Goal: Task Accomplishment & Management: Complete application form

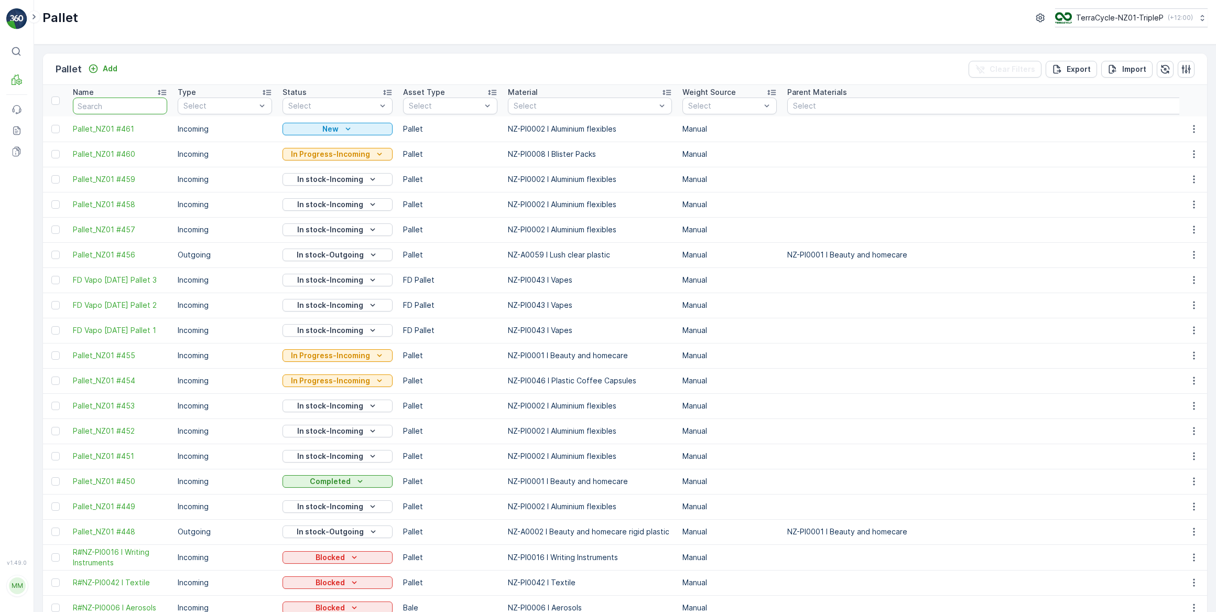
click at [98, 102] on input "text" at bounding box center [120, 106] width 94 height 17
type input "nfd jeu"
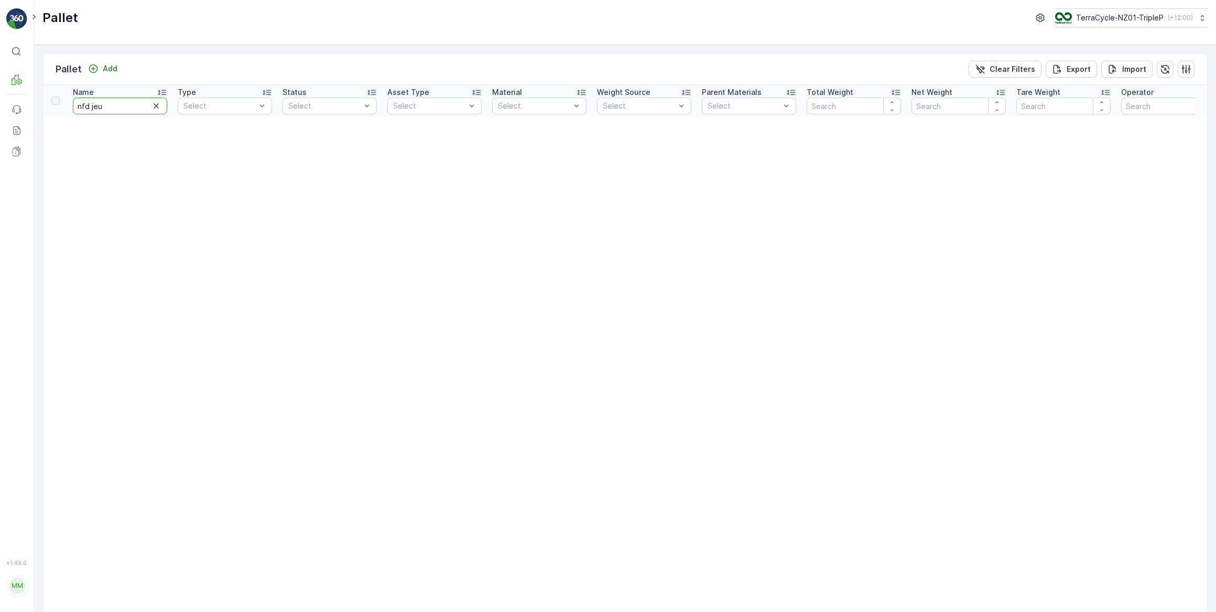
drag, startPoint x: 87, startPoint y: 104, endPoint x: 66, endPoint y: 104, distance: 21.0
click at [66, 104] on tr "Name nfd jeu Type Select Status Select Asset Type Select Material Select Weight…" at bounding box center [1062, 100] width 2038 height 31
type input "jeu"
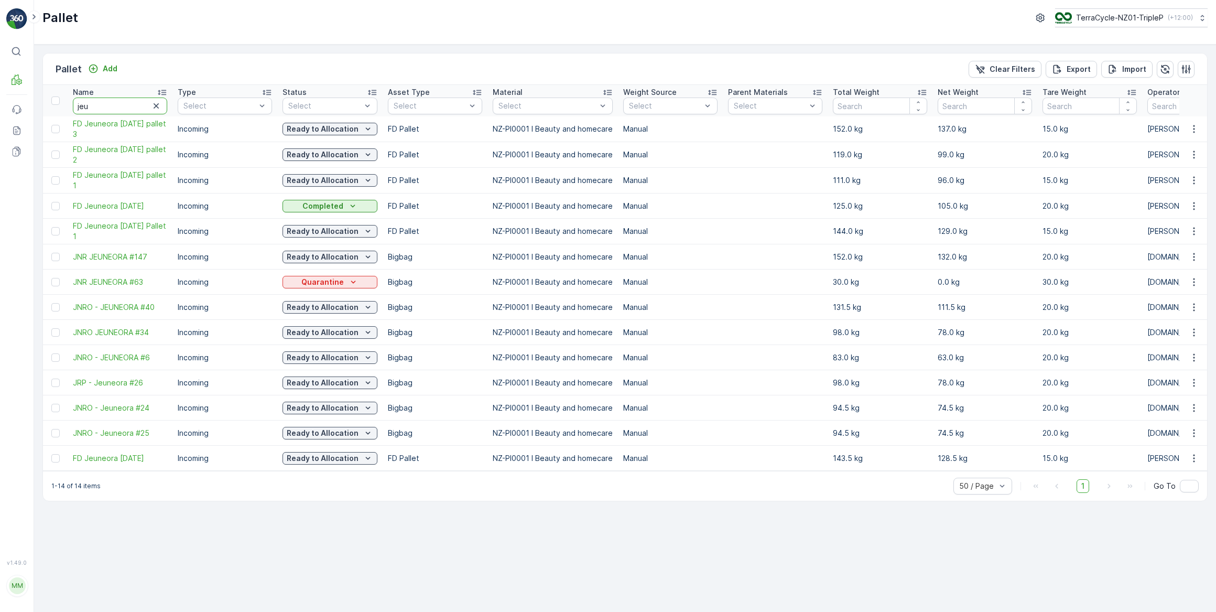
click at [78, 107] on input "jeu" at bounding box center [120, 106] width 94 height 17
type input "fd jeu"
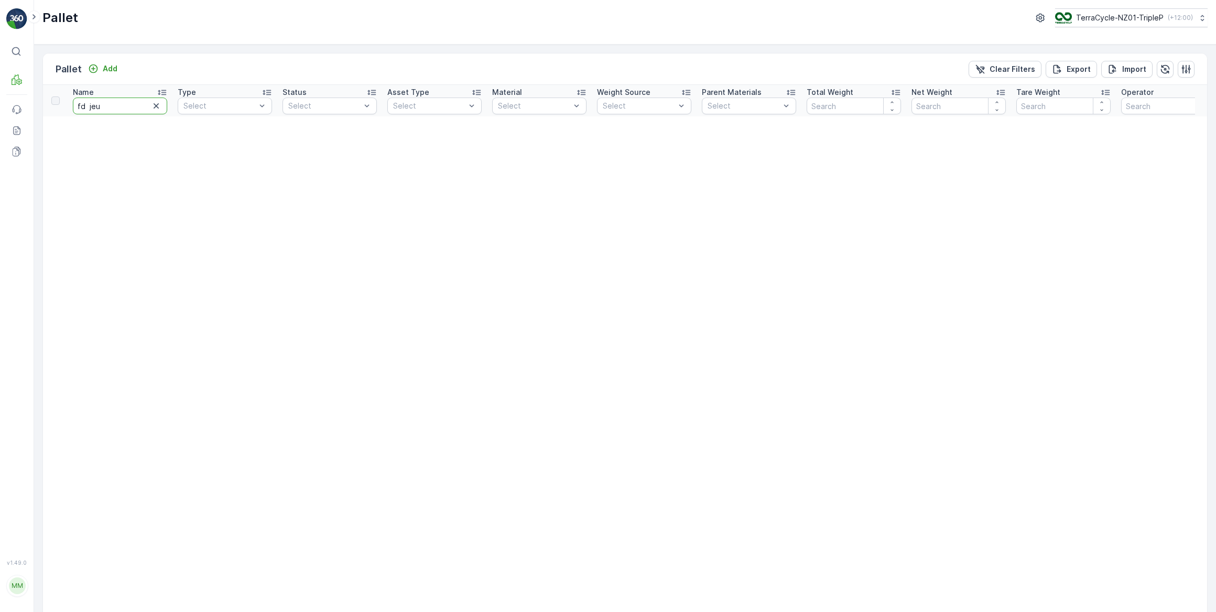
drag, startPoint x: 105, startPoint y: 105, endPoint x: 87, endPoint y: 102, distance: 18.1
click at [87, 102] on input "fd jeu" at bounding box center [120, 106] width 94 height 17
type input "fd"
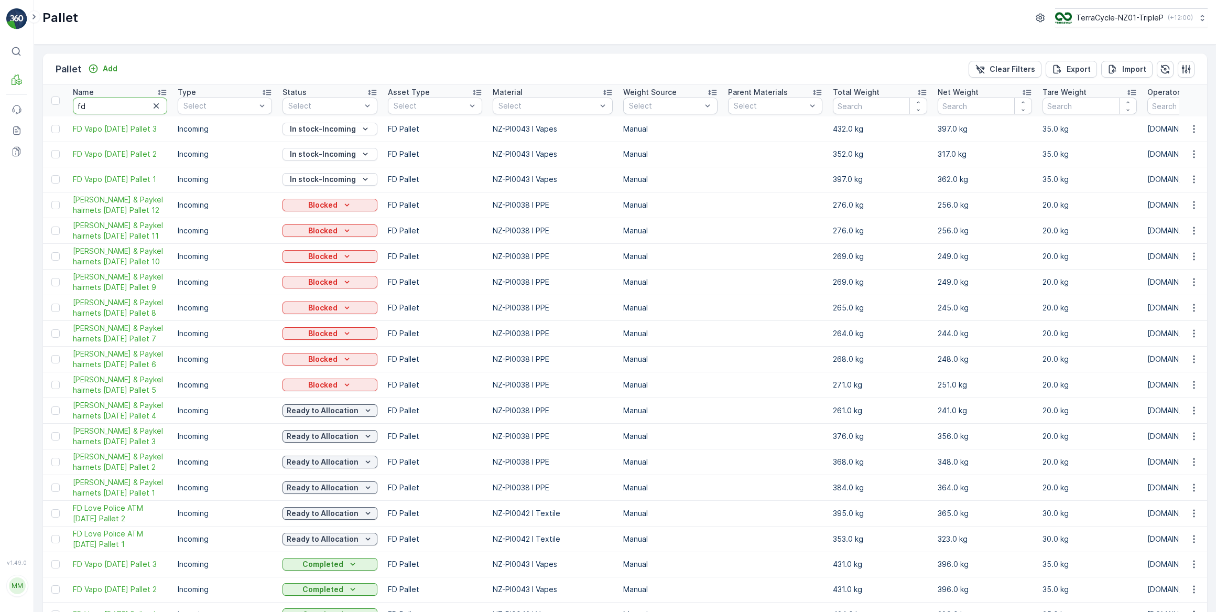
click at [104, 109] on input "fd" at bounding box center [120, 106] width 94 height 17
type input "fd jeu"
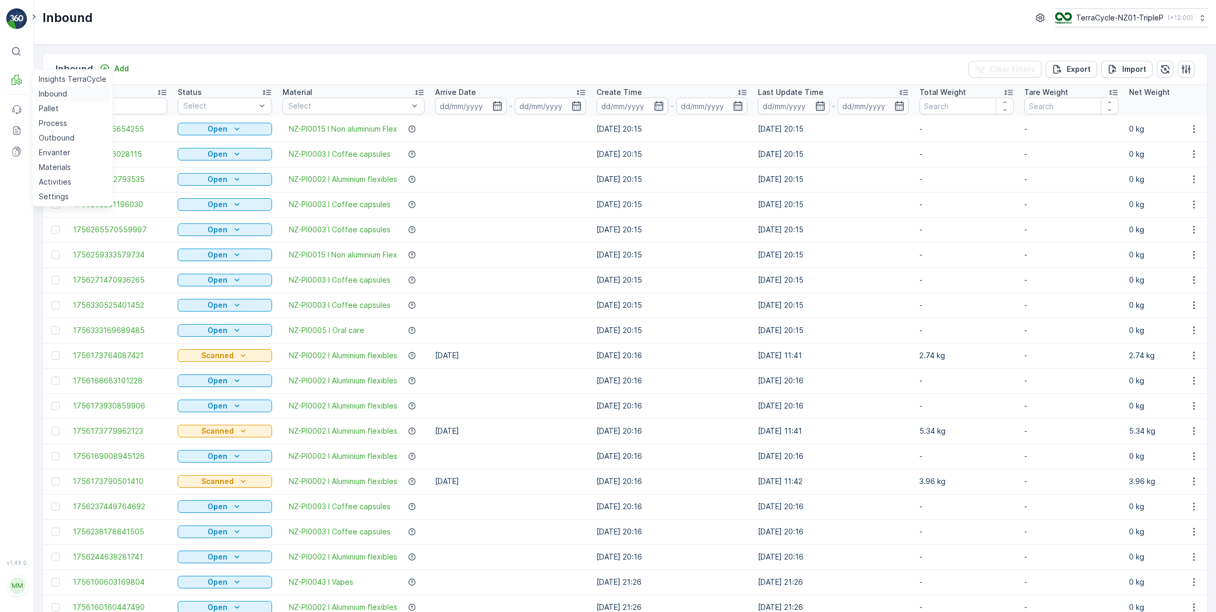
click at [48, 96] on p "Inbound" at bounding box center [53, 94] width 28 height 10
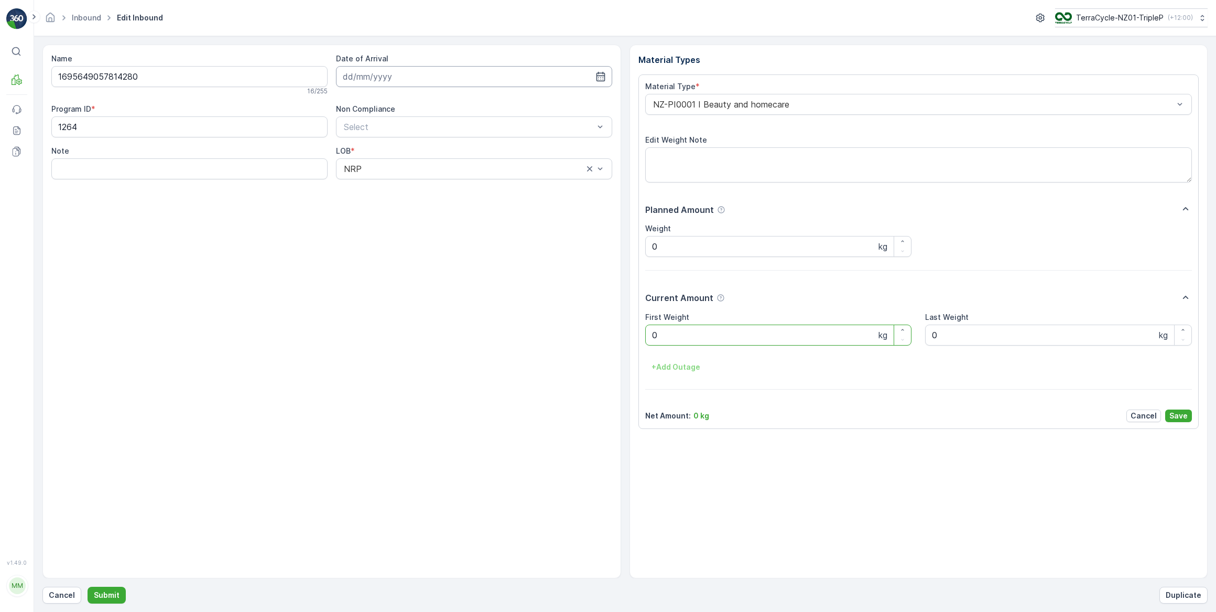
click at [459, 82] on input at bounding box center [474, 76] width 276 height 21
click at [374, 143] on div "1" at bounding box center [372, 142] width 17 height 17
type input "[DATE]"
drag, startPoint x: 670, startPoint y: 339, endPoint x: 643, endPoint y: 331, distance: 27.2
click at [643, 331] on div "Material Type * NZ-PI0001 I Beauty and homecare Edit Weight Note Planned Amount…" at bounding box center [919, 251] width 561 height 354
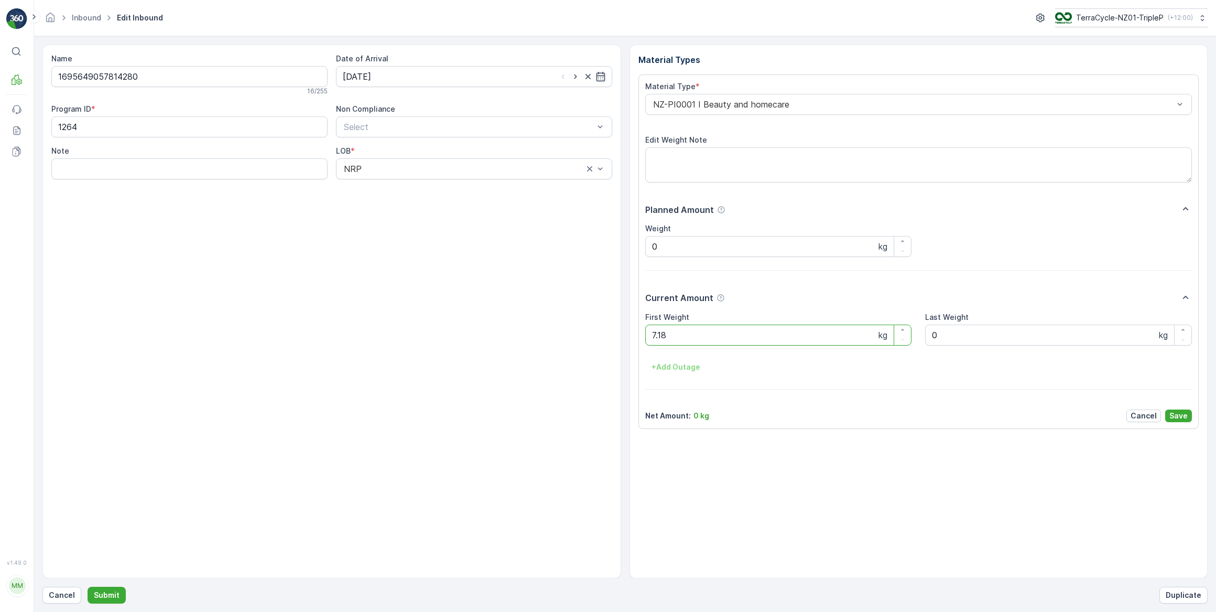
click at [88, 587] on button "Submit" at bounding box center [107, 595] width 38 height 17
click at [446, 73] on input at bounding box center [474, 76] width 276 height 21
click at [368, 138] on div "1" at bounding box center [372, 142] width 17 height 17
type input "[DATE]"
drag, startPoint x: 671, startPoint y: 331, endPoint x: 650, endPoint y: 334, distance: 21.2
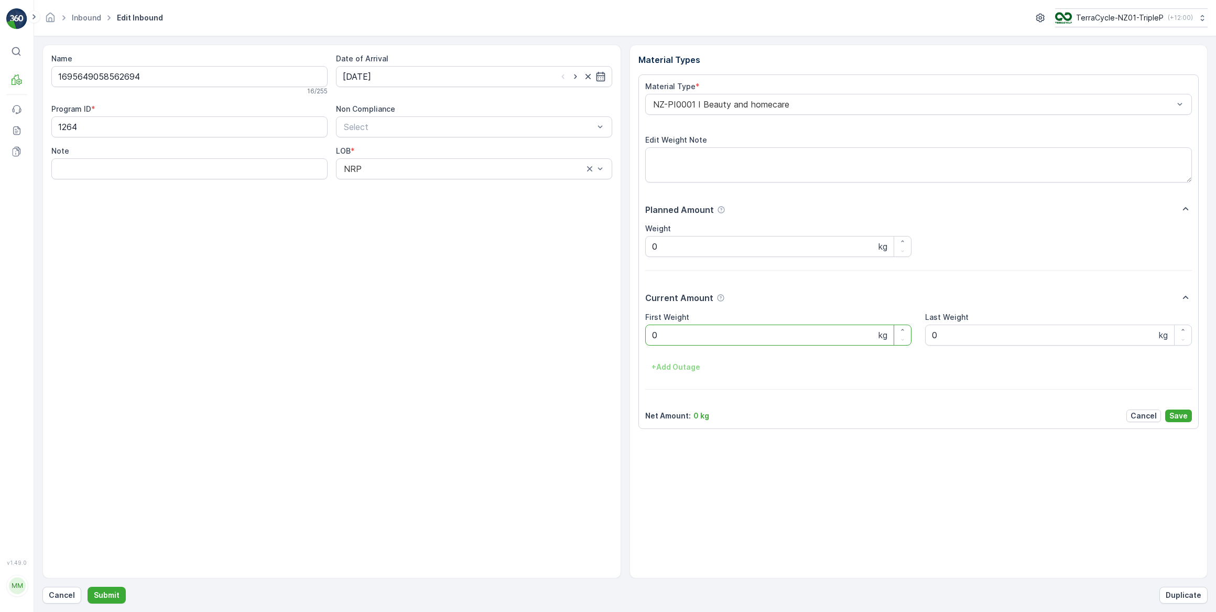
click at [650, 333] on Weight "0" at bounding box center [778, 335] width 267 height 21
click at [88, 587] on button "Submit" at bounding box center [107, 595] width 38 height 17
click at [486, 80] on input at bounding box center [474, 76] width 276 height 21
click at [372, 141] on div "1" at bounding box center [372, 142] width 17 height 17
type input "[DATE]"
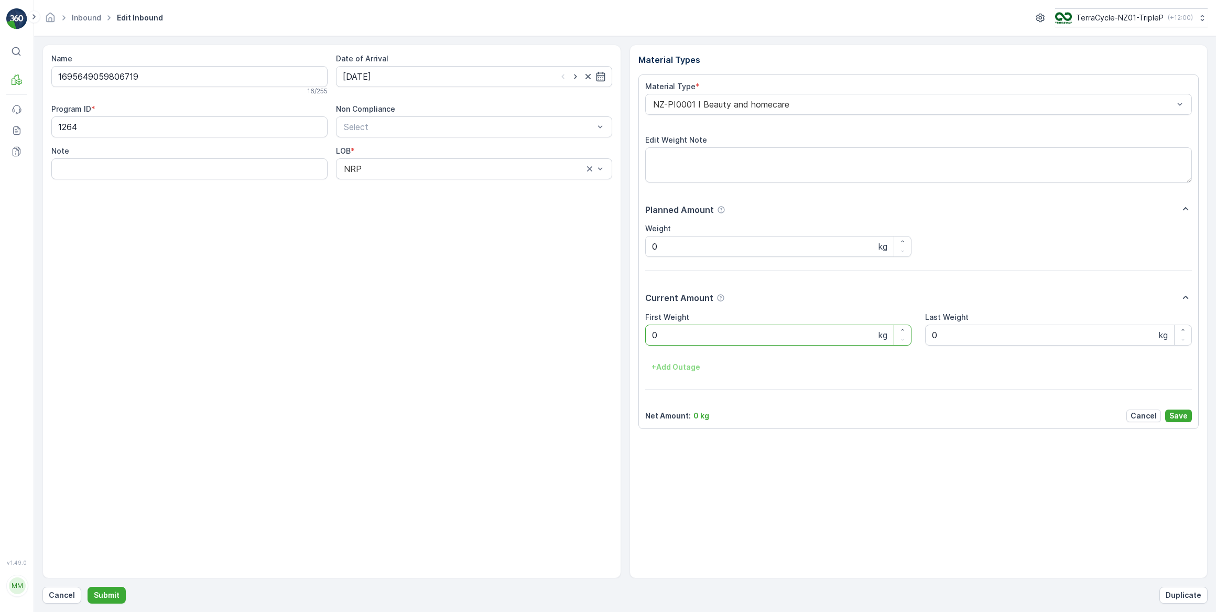
drag, startPoint x: 675, startPoint y: 335, endPoint x: 643, endPoint y: 336, distance: 32.5
click at [644, 337] on div "Material Type * NZ-PI0001 I Beauty and homecare Edit Weight Note Planned Amount…" at bounding box center [919, 251] width 561 height 354
click at [88, 587] on button "Submit" at bounding box center [107, 595] width 38 height 17
click at [417, 72] on input at bounding box center [474, 76] width 276 height 21
click at [368, 138] on div "1" at bounding box center [372, 142] width 17 height 17
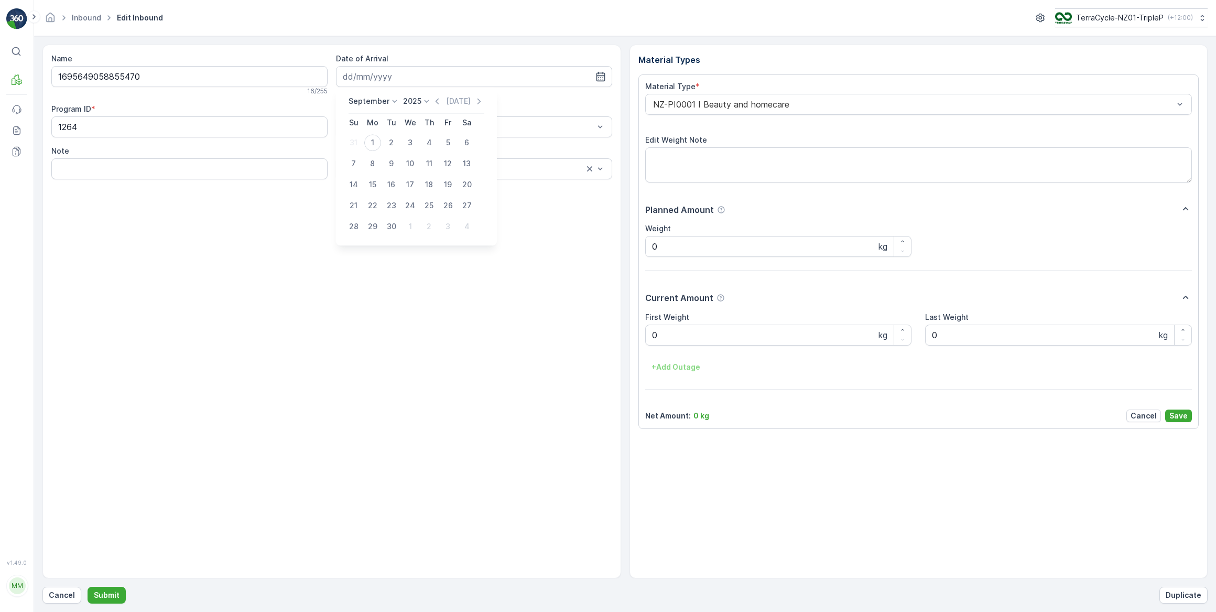
type input "[DATE]"
drag, startPoint x: 666, startPoint y: 332, endPoint x: 651, endPoint y: 334, distance: 15.3
click at [651, 334] on Weight "0" at bounding box center [778, 335] width 267 height 21
click at [88, 587] on button "Submit" at bounding box center [107, 595] width 38 height 17
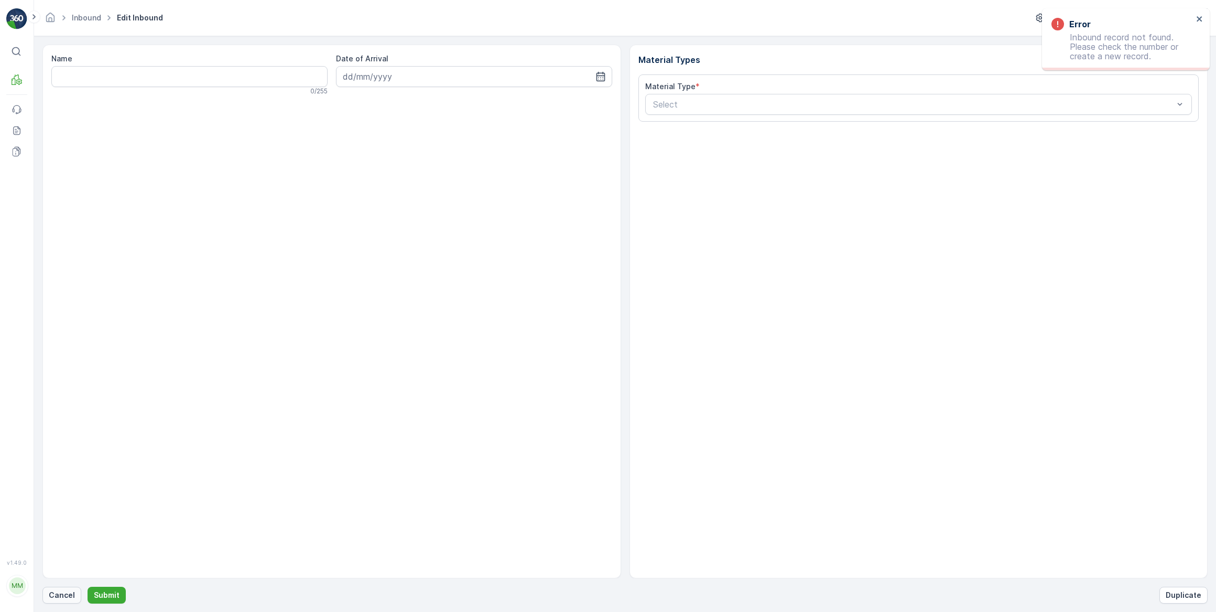
click at [63, 590] on p "Cancel" at bounding box center [62, 595] width 26 height 10
click at [62, 593] on p "Cancel" at bounding box center [62, 595] width 26 height 10
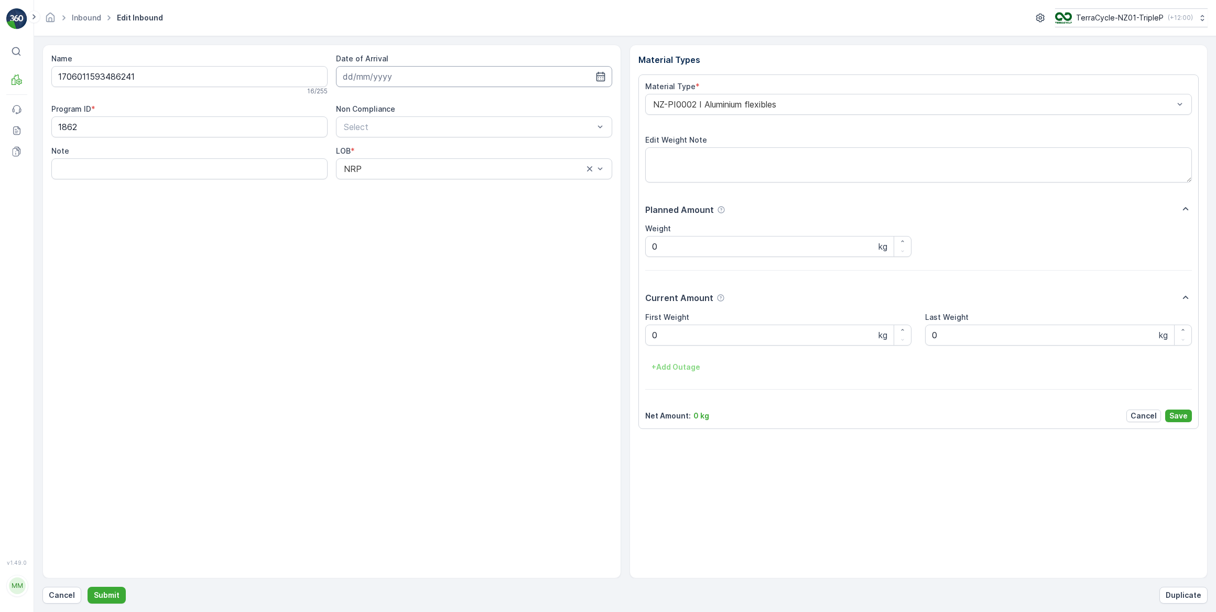
click at [364, 76] on input at bounding box center [474, 76] width 276 height 21
click at [368, 142] on div "1" at bounding box center [372, 142] width 17 height 17
type input "[DATE]"
drag, startPoint x: 671, startPoint y: 331, endPoint x: 647, endPoint y: 336, distance: 24.1
click at [647, 336] on Weight "0" at bounding box center [778, 335] width 267 height 21
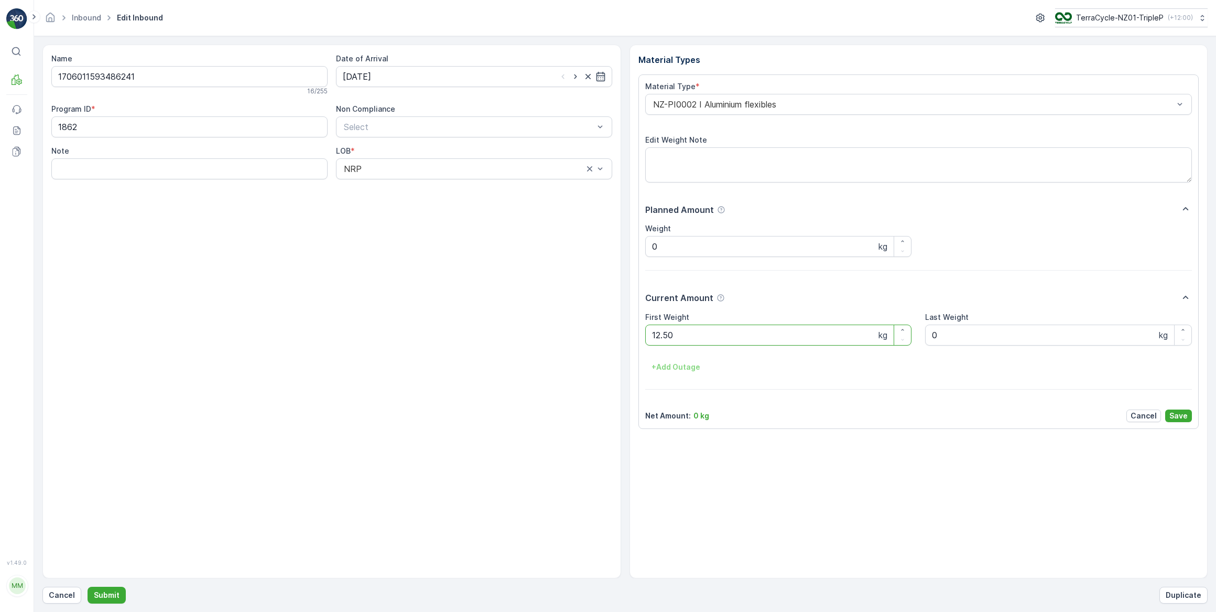
click at [88, 587] on button "Submit" at bounding box center [107, 595] width 38 height 17
click at [398, 76] on input at bounding box center [474, 76] width 276 height 21
click at [369, 138] on div "1" at bounding box center [372, 142] width 17 height 17
type input "[DATE]"
drag, startPoint x: 666, startPoint y: 334, endPoint x: 613, endPoint y: 343, distance: 53.7
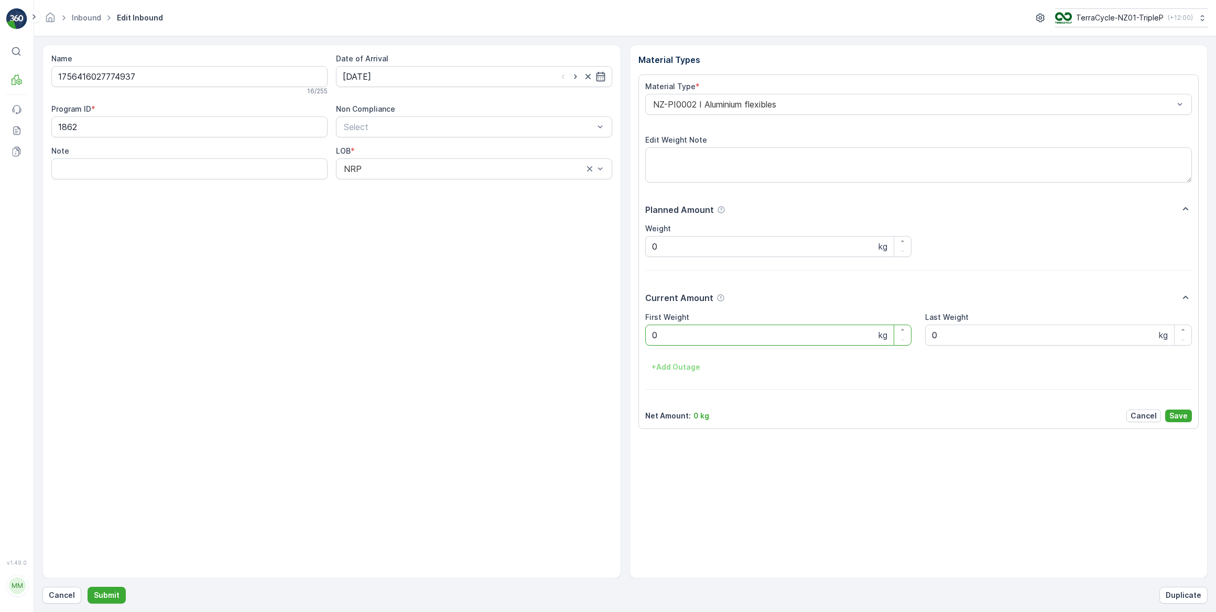
click at [612, 339] on div "Name 1756416027774937 16 / 255 Date of Arrival [DATE] Program ID * 1862 Non Com…" at bounding box center [625, 312] width 1166 height 534
click at [88, 587] on button "Submit" at bounding box center [107, 595] width 38 height 17
click at [429, 83] on input at bounding box center [474, 76] width 276 height 21
click at [369, 144] on div "1" at bounding box center [372, 142] width 17 height 17
type input "[DATE]"
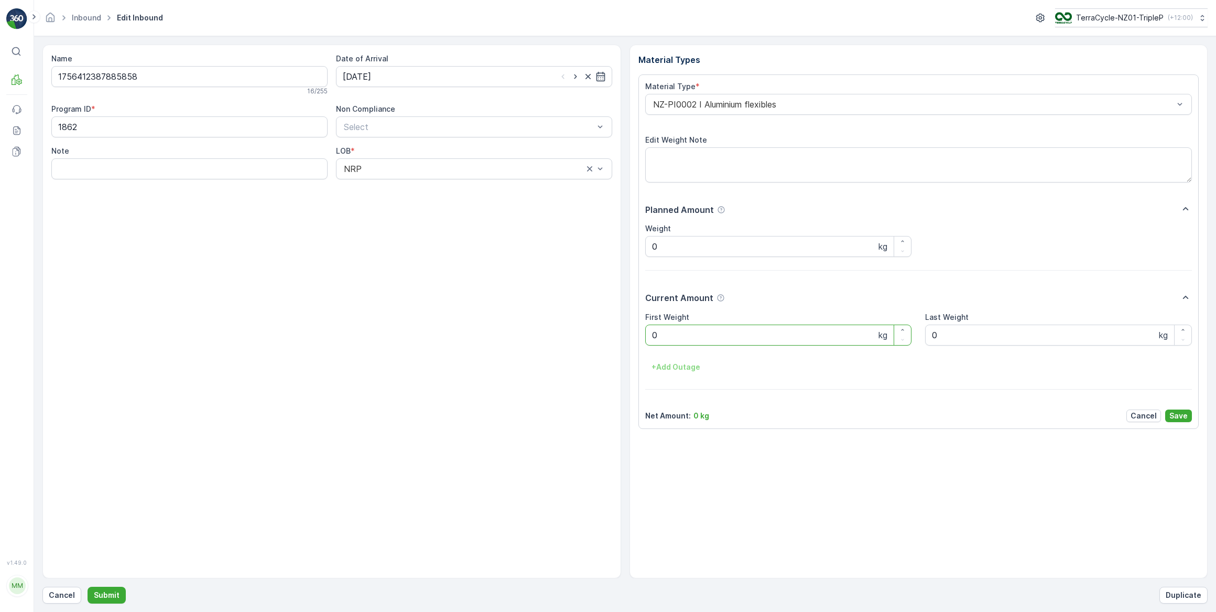
drag, startPoint x: 690, startPoint y: 339, endPoint x: 648, endPoint y: 341, distance: 42.5
click at [648, 341] on Weight "0" at bounding box center [778, 335] width 267 height 21
click at [88, 587] on button "Submit" at bounding box center [107, 595] width 38 height 17
click at [464, 73] on input at bounding box center [474, 76] width 276 height 21
click at [366, 145] on div "1" at bounding box center [372, 142] width 17 height 17
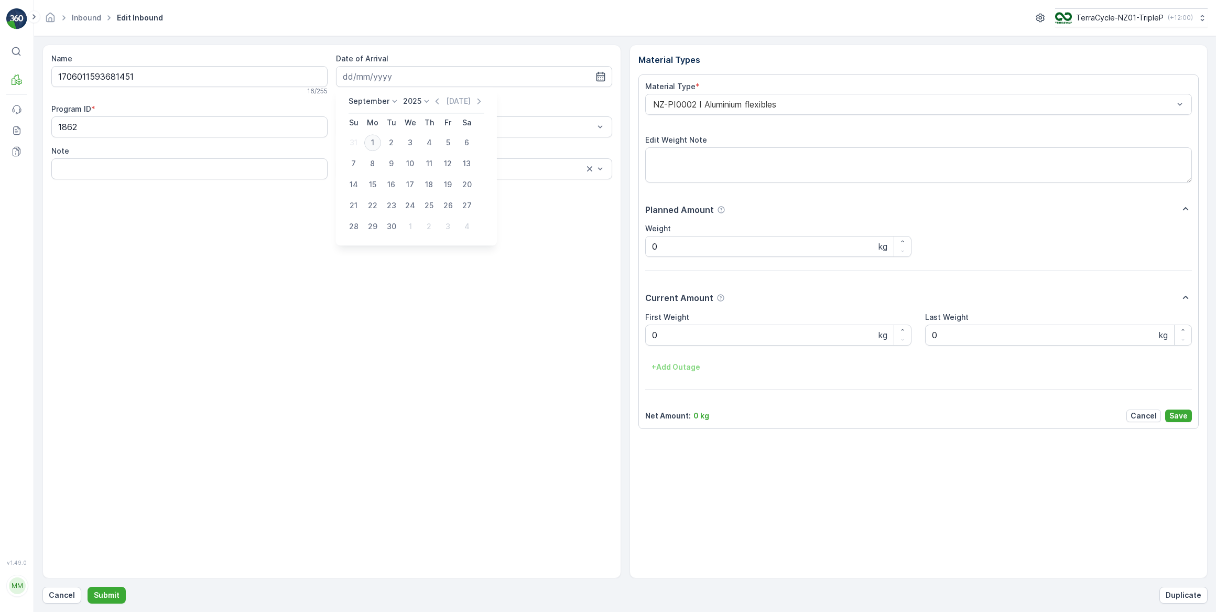
type input "[DATE]"
drag, startPoint x: 667, startPoint y: 342, endPoint x: 640, endPoint y: 341, distance: 27.8
click at [640, 341] on div "Material Type * NZ-PI0002 I Aluminium flexibles Edit Weight Note Planned Amount…" at bounding box center [919, 251] width 561 height 354
click at [88, 587] on button "Submit" at bounding box center [107, 595] width 38 height 17
click at [421, 73] on input at bounding box center [474, 76] width 276 height 21
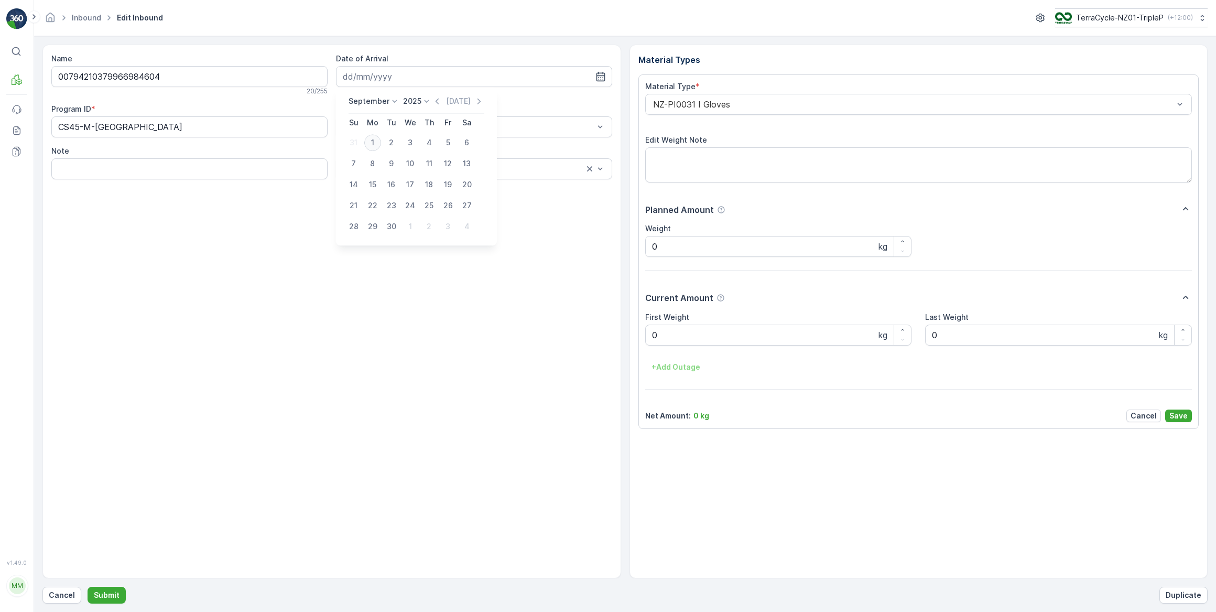
click at [368, 142] on div "1" at bounding box center [372, 142] width 17 height 17
type input "[DATE]"
drag, startPoint x: 633, startPoint y: 343, endPoint x: 616, endPoint y: 342, distance: 17.9
click at [620, 343] on div "Name 00794210379966984604 20 / 255 Date of Arrival [DATE] Program ID * CS45-M-N…" at bounding box center [625, 312] width 1166 height 534
click at [88, 587] on button "Submit" at bounding box center [107, 595] width 38 height 17
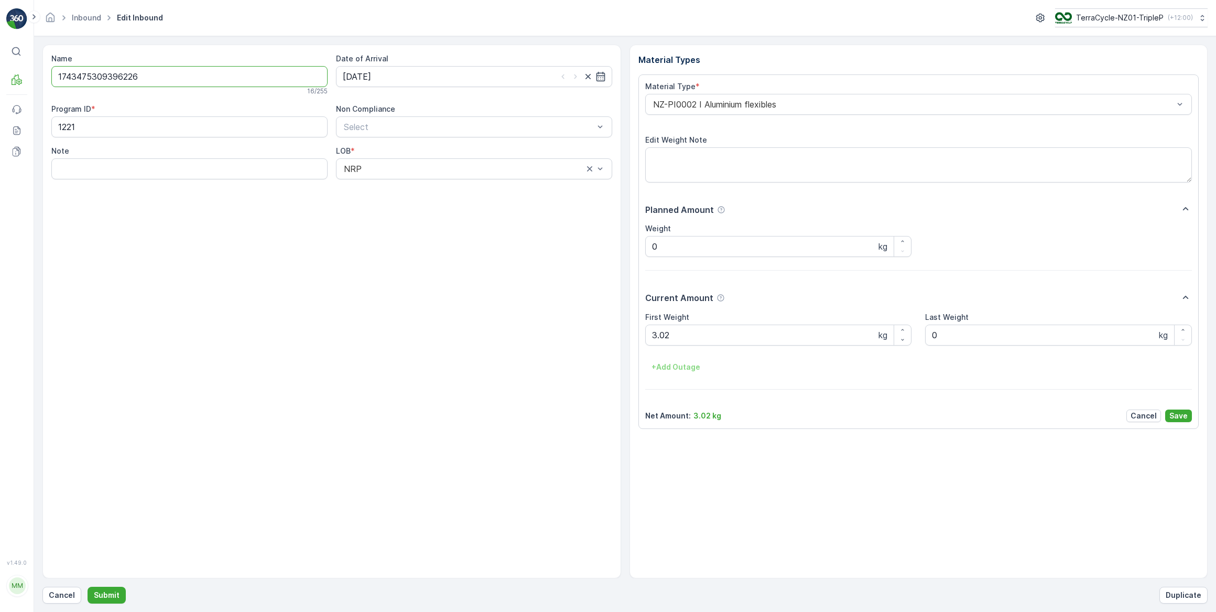
drag, startPoint x: 151, startPoint y: 89, endPoint x: 50, endPoint y: 93, distance: 101.3
click at [50, 93] on div "Name 1743475309396226 16 / 255 Date of Arrival [DATE] Program ID * 1221 Non Com…" at bounding box center [331, 312] width 579 height 534
click at [59, 596] on p "Cancel" at bounding box center [62, 595] width 26 height 10
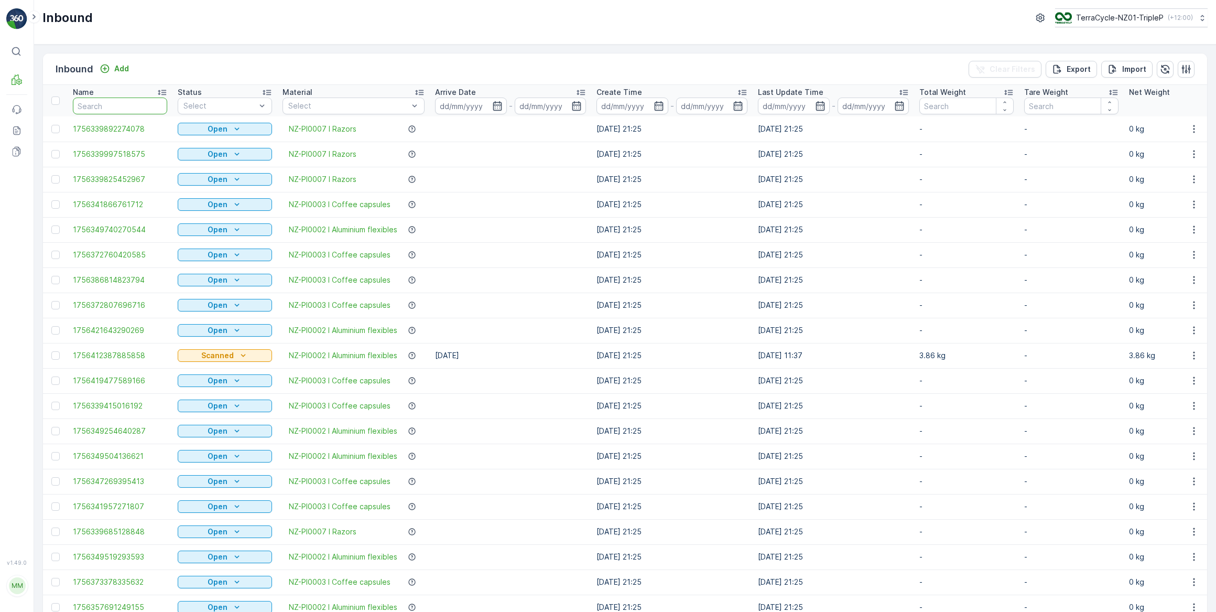
click at [99, 107] on input "text" at bounding box center [120, 106] width 94 height 17
type input "1743475309396226"
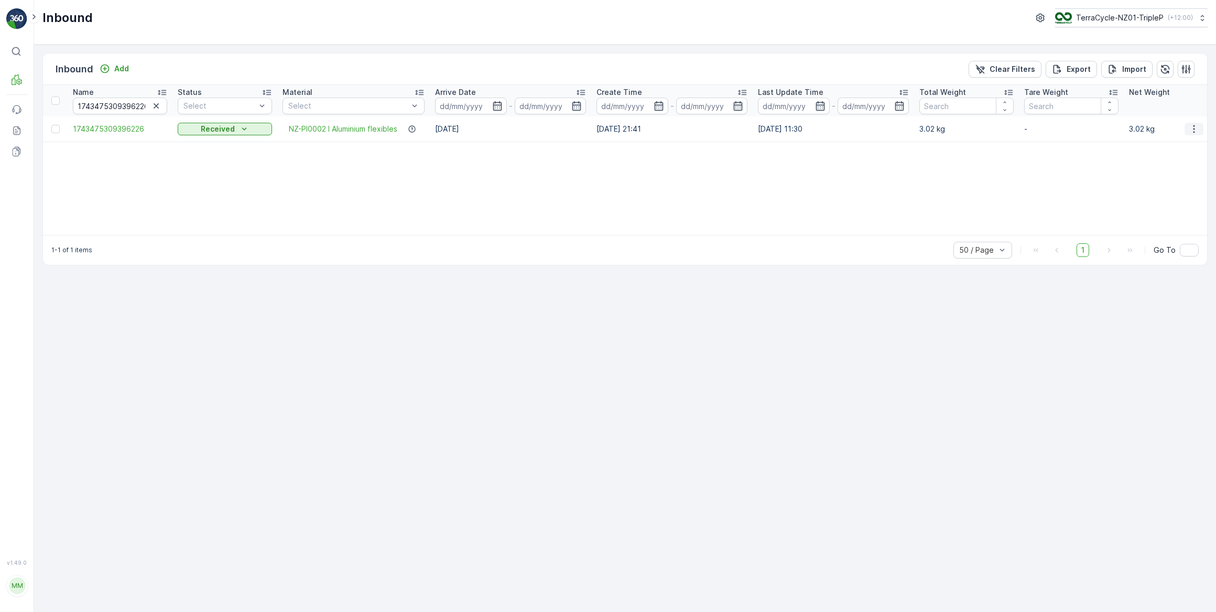
click at [1198, 130] on icon "button" at bounding box center [1194, 129] width 10 height 10
click at [1170, 176] on span "Duplicate Inbound" at bounding box center [1170, 173] width 64 height 10
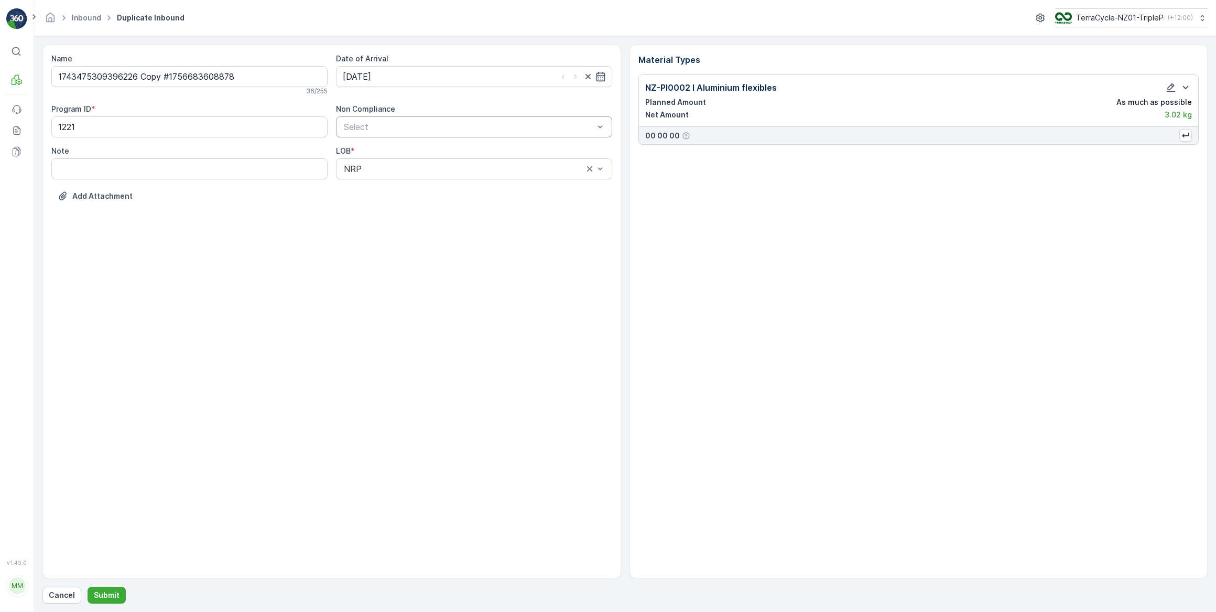
click at [392, 122] on div at bounding box center [469, 126] width 252 height 9
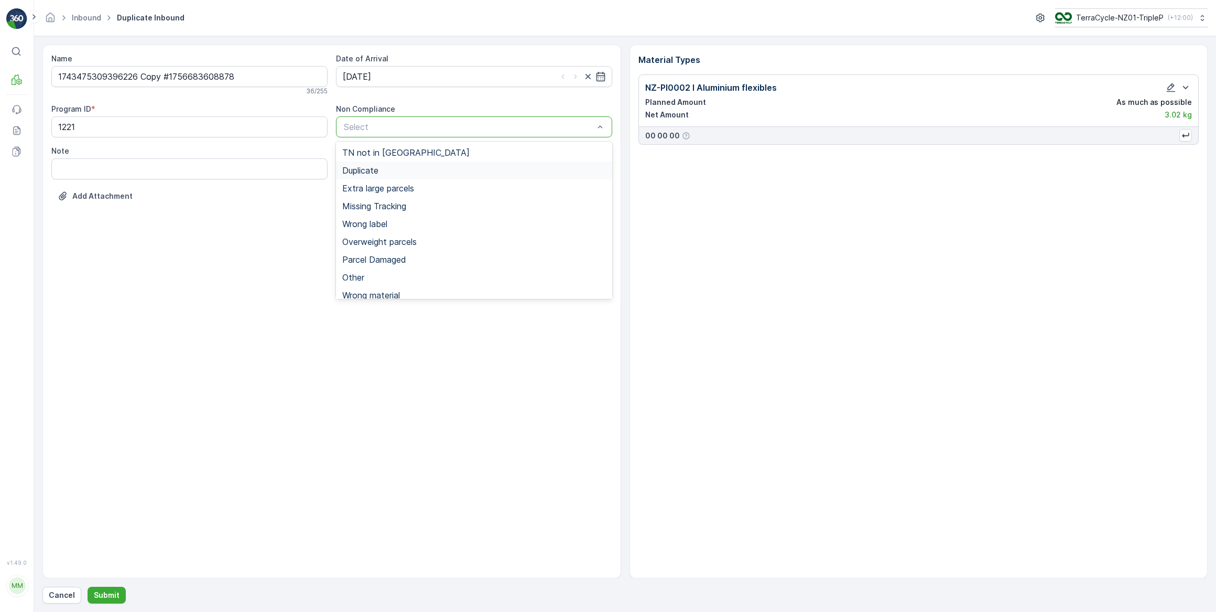
click at [369, 170] on span "Duplicate" at bounding box center [360, 170] width 36 height 9
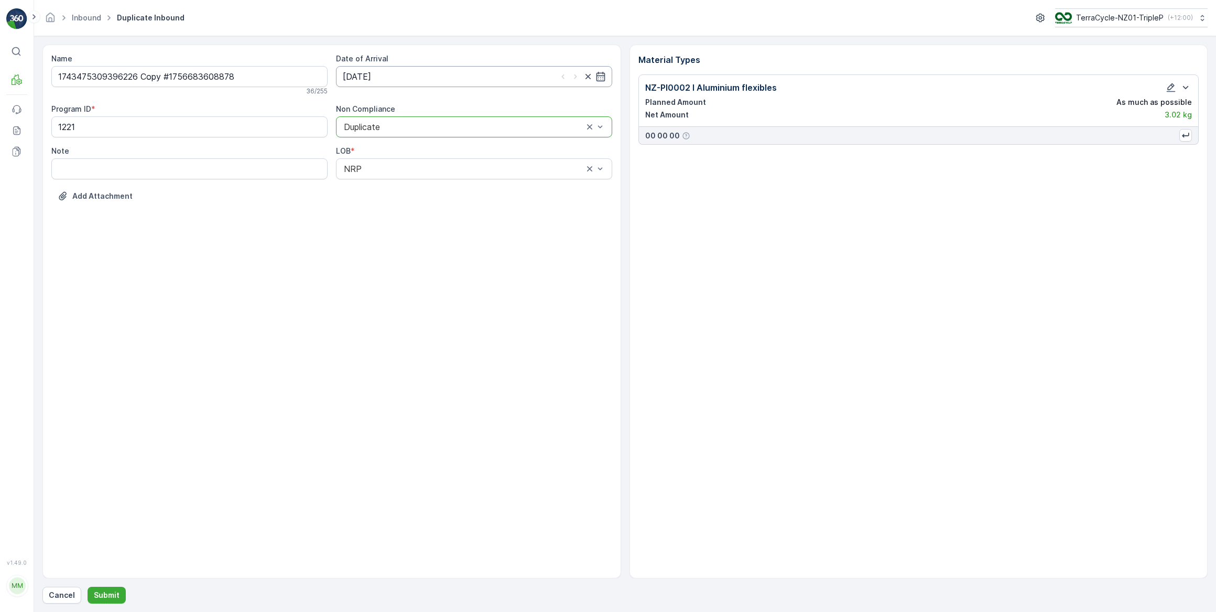
click at [422, 79] on input "[DATE]" at bounding box center [474, 76] width 276 height 21
click at [436, 101] on div "[DATE]" at bounding box center [446, 101] width 52 height 10
click at [467, 104] on icon "button" at bounding box center [467, 101] width 10 height 10
click at [378, 140] on div "1" at bounding box center [372, 142] width 17 height 17
type input "[DATE]"
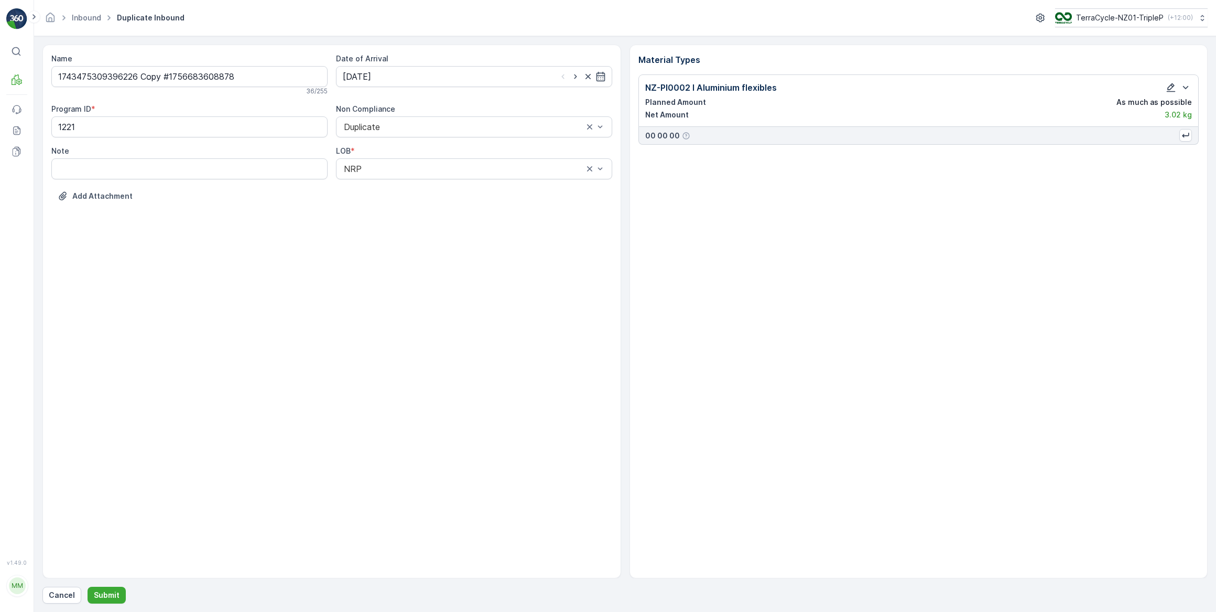
click at [1170, 84] on icon "button" at bounding box center [1171, 87] width 10 height 10
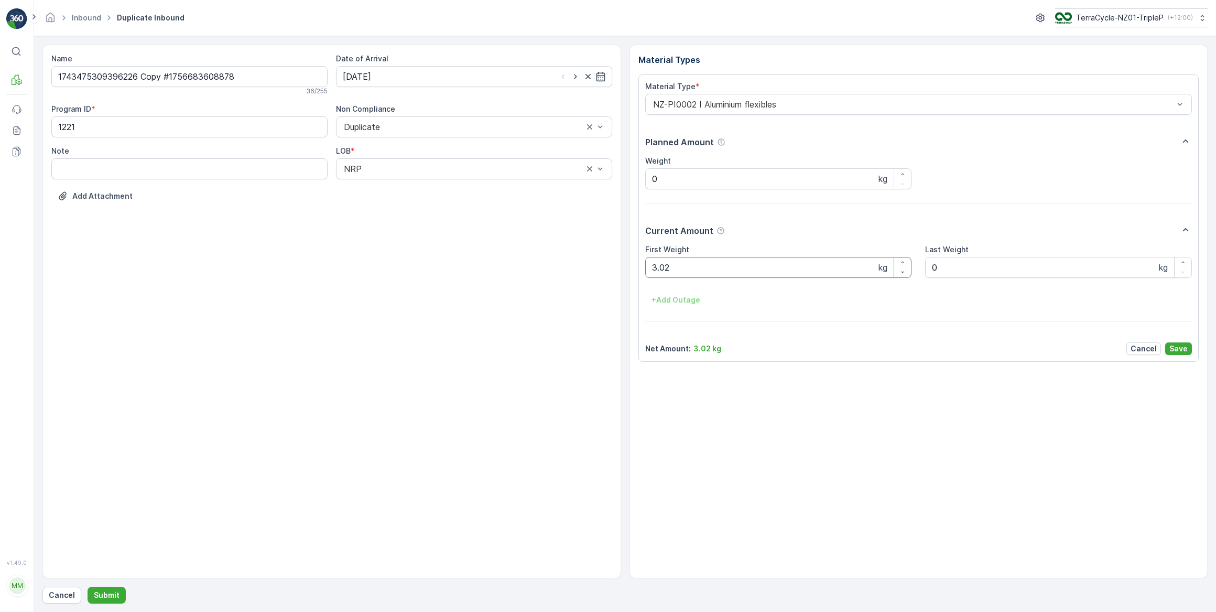
drag, startPoint x: 663, startPoint y: 260, endPoint x: 657, endPoint y: 266, distance: 8.6
click at [651, 268] on Weight "3.02" at bounding box center [778, 267] width 267 height 21
drag, startPoint x: 679, startPoint y: 265, endPoint x: 640, endPoint y: 269, distance: 39.5
click at [640, 269] on div "Material Type * NZ-PI0002 I Aluminium flexibles Planned Amount Weight 0 kg Curr…" at bounding box center [919, 217] width 561 height 287
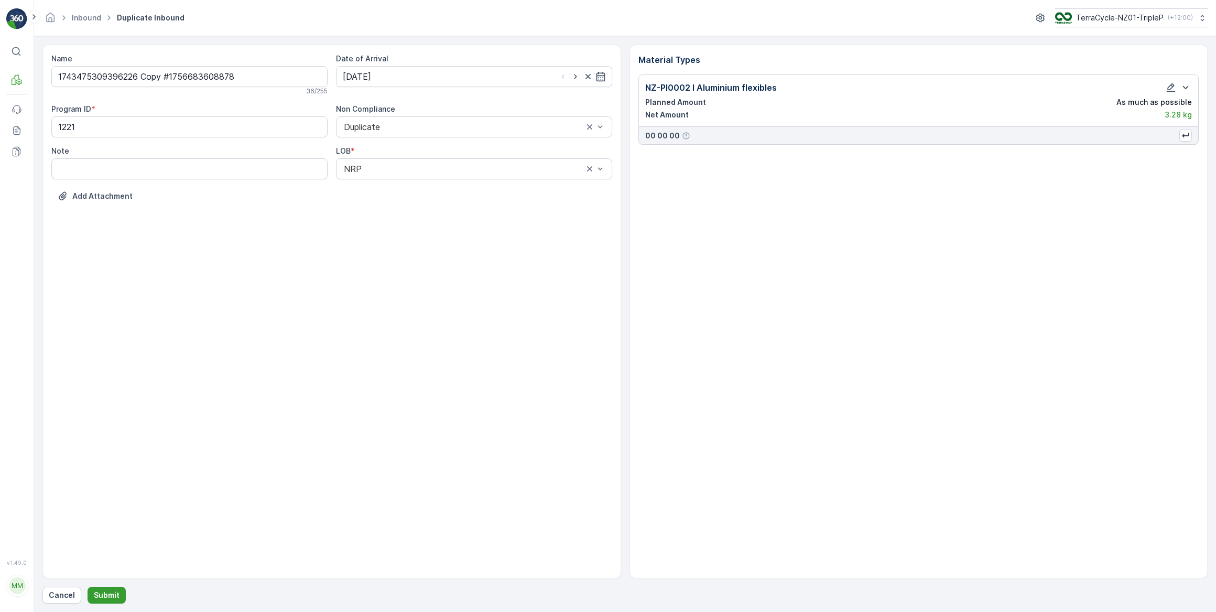
click at [115, 592] on p "Submit" at bounding box center [107, 595] width 26 height 10
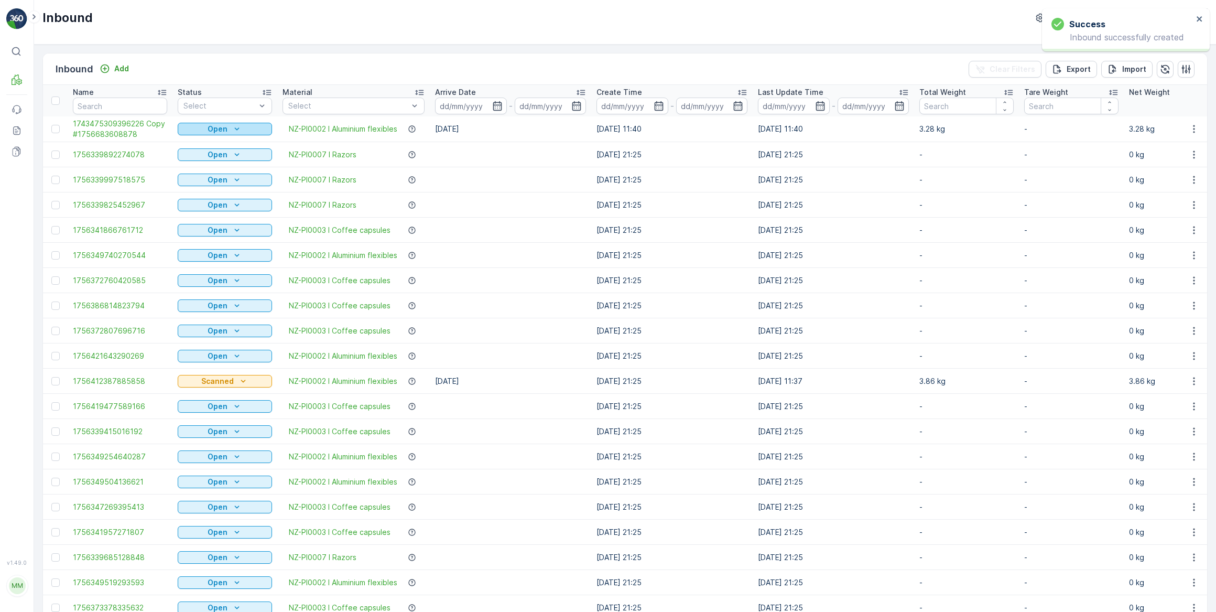
click at [241, 127] on icon "Open" at bounding box center [237, 129] width 10 height 10
click at [200, 156] on span "Scanned" at bounding box center [199, 159] width 31 height 10
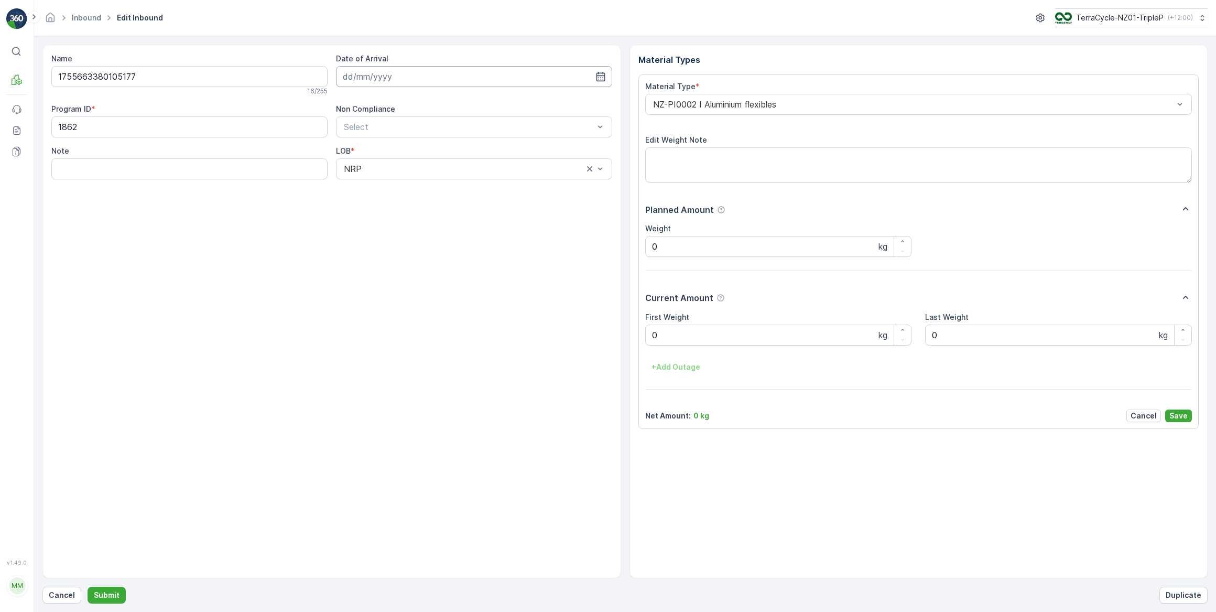
click at [364, 82] on input at bounding box center [474, 76] width 276 height 21
click at [378, 141] on div "1" at bounding box center [372, 142] width 17 height 17
type input "[DATE]"
drag, startPoint x: 672, startPoint y: 333, endPoint x: 640, endPoint y: 331, distance: 32.0
click at [640, 331] on div "Material Type * NZ-PI0002 I Aluminium flexibles Edit Weight Note Planned Amount…" at bounding box center [919, 251] width 561 height 354
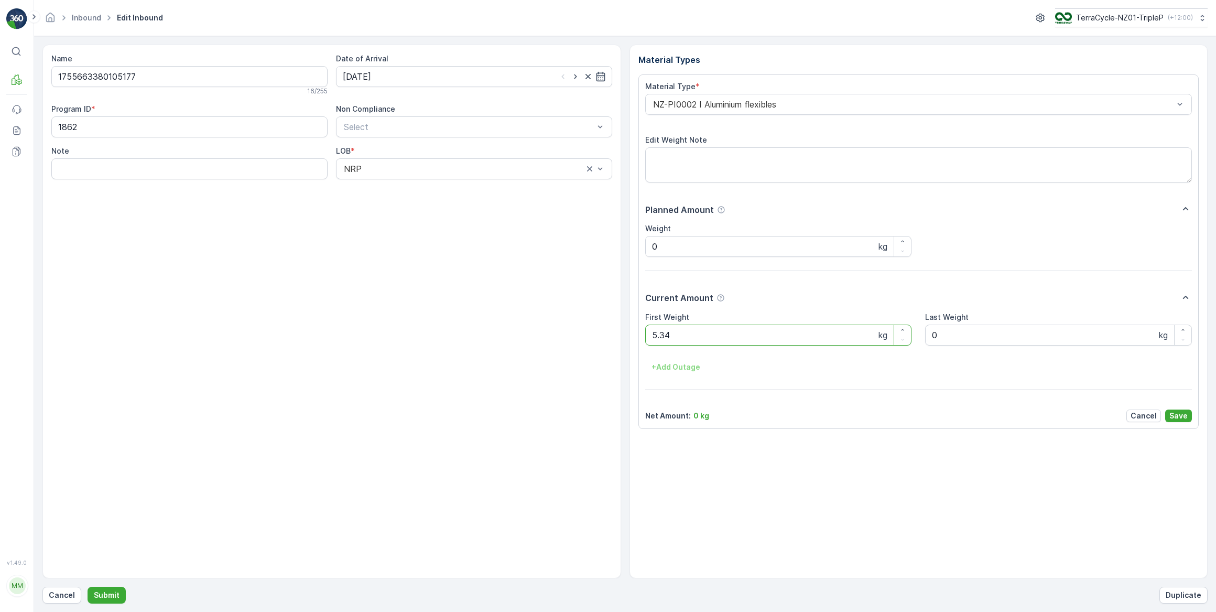
click at [88, 587] on button "Submit" at bounding box center [107, 595] width 38 height 17
click at [528, 76] on input at bounding box center [474, 76] width 276 height 21
click at [374, 144] on div "1" at bounding box center [372, 142] width 17 height 17
type input "[DATE]"
drag, startPoint x: 662, startPoint y: 342, endPoint x: 645, endPoint y: 343, distance: 16.8
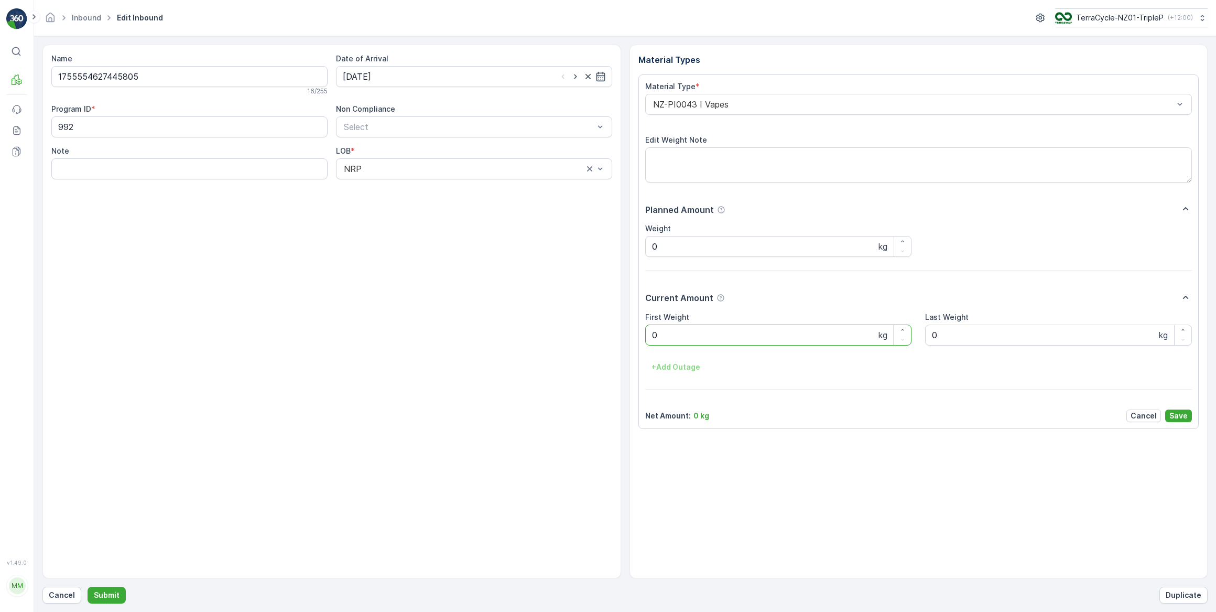
click at [645, 343] on Weight "0" at bounding box center [778, 335] width 267 height 21
click at [88, 587] on button "Submit" at bounding box center [107, 595] width 38 height 17
drag, startPoint x: 401, startPoint y: 71, endPoint x: 400, endPoint y: 77, distance: 5.3
click at [401, 72] on input at bounding box center [474, 76] width 276 height 21
click at [375, 143] on div "1" at bounding box center [372, 142] width 17 height 17
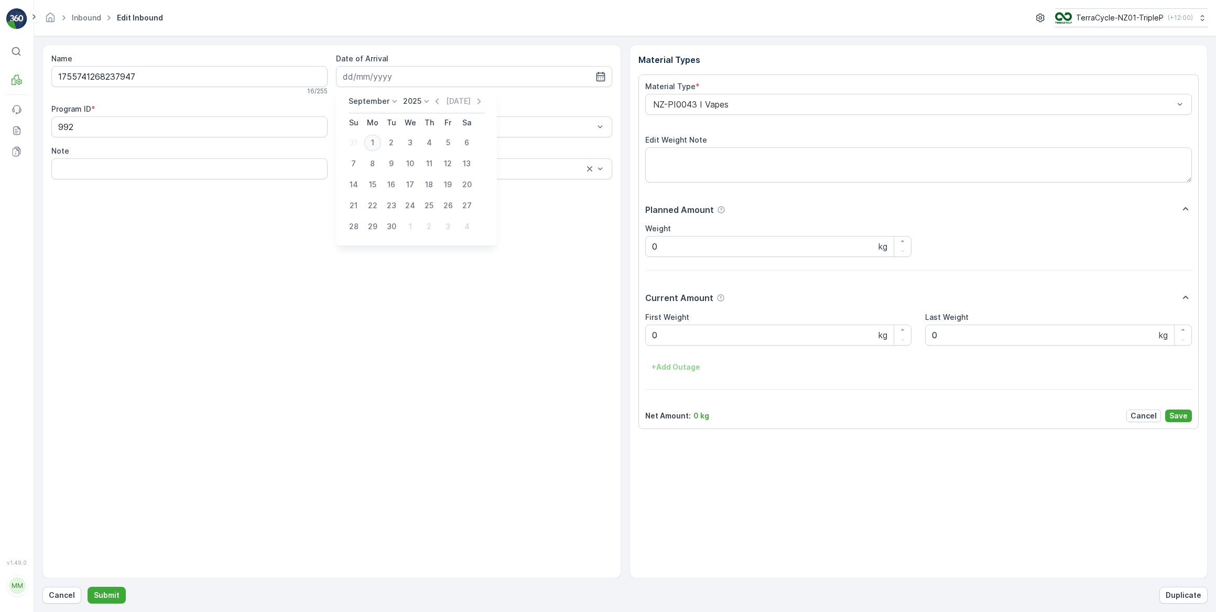
type input "[DATE]"
drag, startPoint x: 668, startPoint y: 337, endPoint x: 648, endPoint y: 339, distance: 21.0
click at [648, 339] on Weight "0" at bounding box center [778, 335] width 267 height 21
click at [88, 587] on button "Submit" at bounding box center [107, 595] width 38 height 17
click at [378, 74] on input at bounding box center [474, 76] width 276 height 21
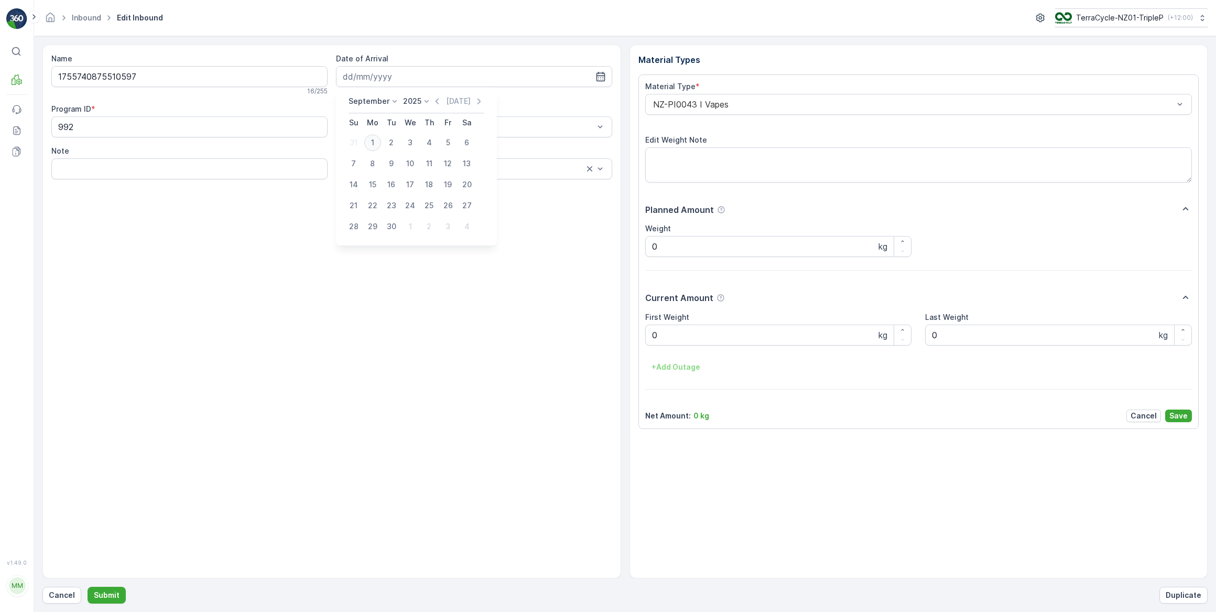
click at [372, 143] on div "1" at bounding box center [372, 142] width 17 height 17
type input "[DATE]"
drag, startPoint x: 661, startPoint y: 336, endPoint x: 647, endPoint y: 335, distance: 13.7
click at [649, 336] on Weight "0" at bounding box center [778, 335] width 267 height 21
click at [88, 587] on button "Submit" at bounding box center [107, 595] width 38 height 17
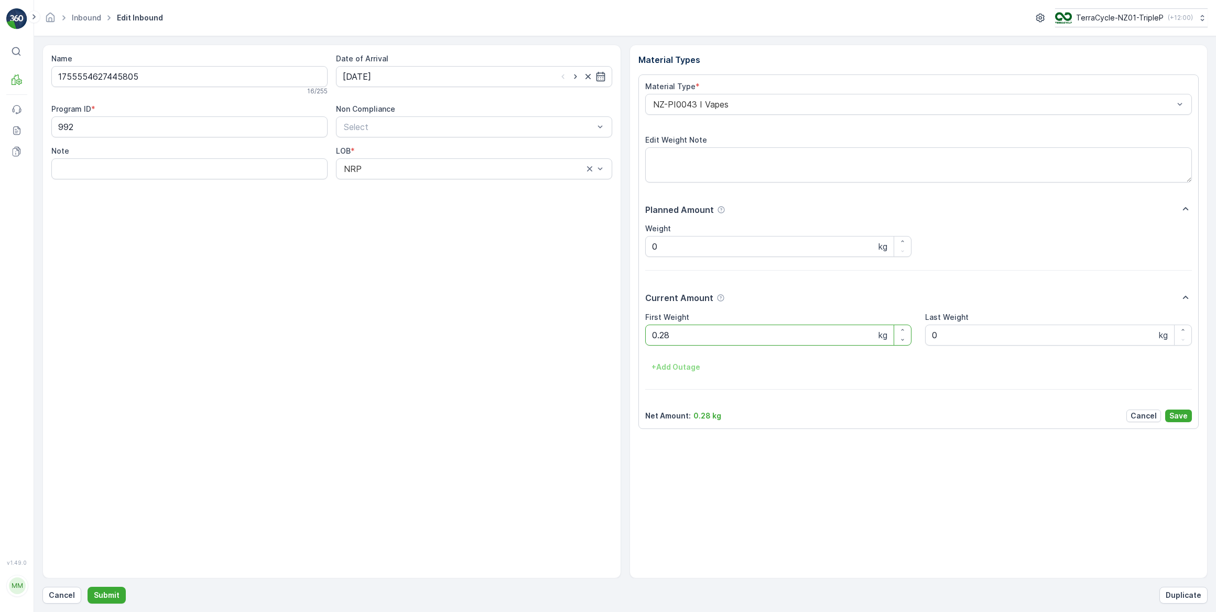
drag, startPoint x: 674, startPoint y: 333, endPoint x: 646, endPoint y: 331, distance: 27.9
click at [646, 331] on Weight "0.28" at bounding box center [778, 335] width 267 height 21
click at [88, 587] on button "Submit" at bounding box center [107, 595] width 38 height 17
click at [397, 70] on input at bounding box center [474, 76] width 276 height 21
click at [376, 136] on div "1" at bounding box center [372, 142] width 17 height 17
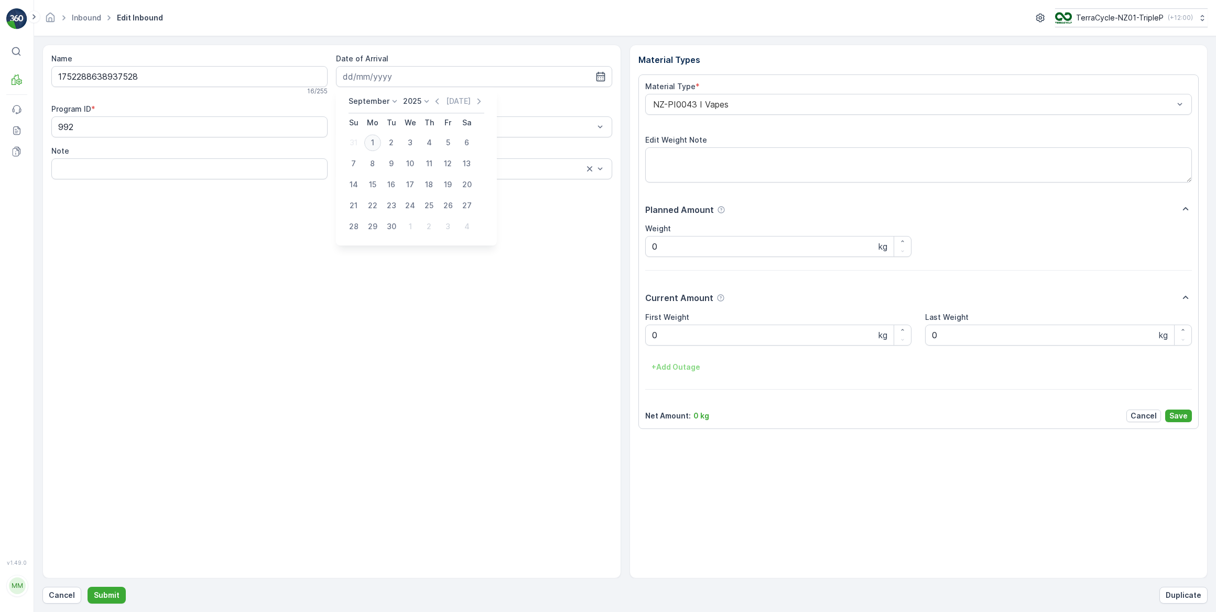
type input "[DATE]"
drag, startPoint x: 674, startPoint y: 338, endPoint x: 648, endPoint y: 337, distance: 26.2
click at [648, 337] on Weight "0" at bounding box center [778, 335] width 267 height 21
click at [88, 587] on button "Submit" at bounding box center [107, 595] width 38 height 17
click at [449, 77] on input at bounding box center [474, 76] width 276 height 21
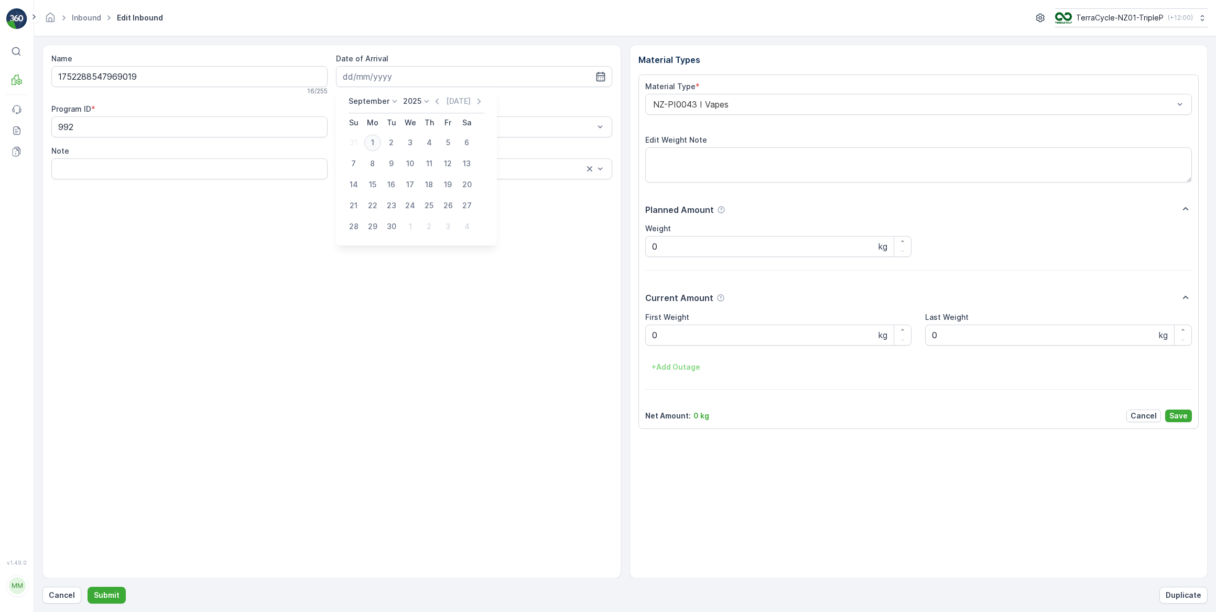
click at [373, 149] on div "1" at bounding box center [372, 142] width 17 height 17
type input "[DATE]"
click at [631, 333] on div "Material Types Material Type * NZ-PI0043 I Vapes Edit Weight Note Planned Amoun…" at bounding box center [919, 312] width 579 height 534
click at [88, 587] on button "Submit" at bounding box center [107, 595] width 38 height 17
click at [413, 68] on input at bounding box center [474, 76] width 276 height 21
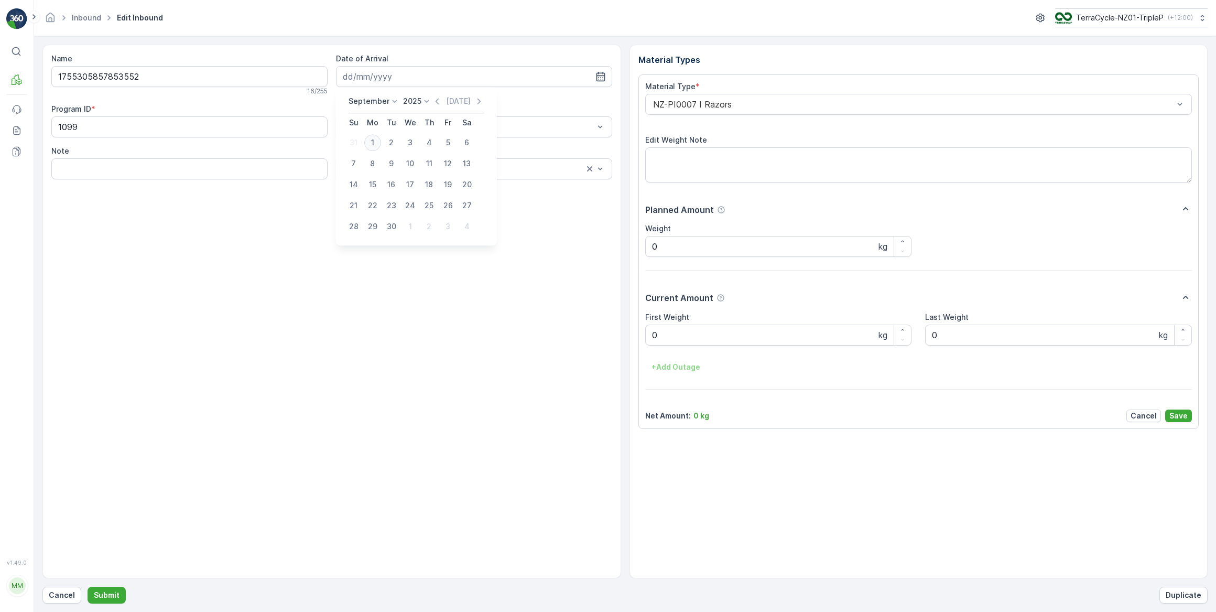
click at [378, 145] on div "1" at bounding box center [372, 142] width 17 height 17
type input "[DATE]"
drag, startPoint x: 669, startPoint y: 331, endPoint x: 650, endPoint y: 339, distance: 20.3
click at [651, 338] on Weight "0" at bounding box center [778, 335] width 267 height 21
click at [88, 587] on button "Submit" at bounding box center [107, 595] width 38 height 17
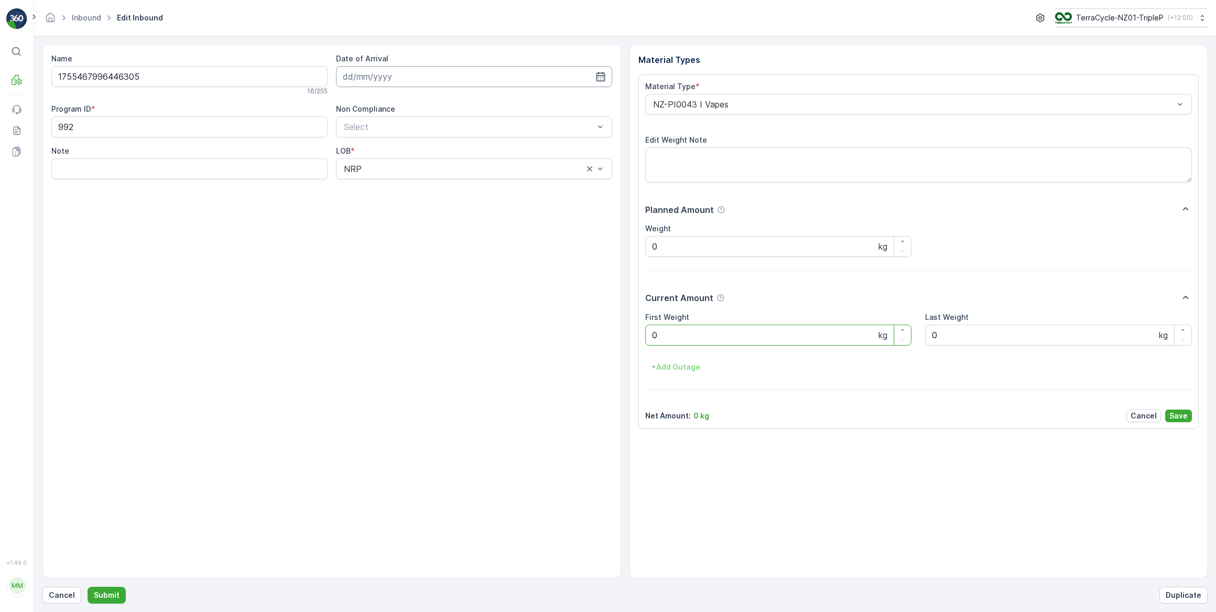
click at [439, 76] on input at bounding box center [474, 76] width 276 height 21
click at [375, 144] on div "1" at bounding box center [372, 142] width 17 height 17
type input "[DATE]"
drag, startPoint x: 671, startPoint y: 335, endPoint x: 640, endPoint y: 335, distance: 31.5
click at [640, 335] on div "Material Type * NZ-PI0043 I Vapes Edit Weight Note Planned Amount Weight 0 kg C…" at bounding box center [919, 251] width 561 height 354
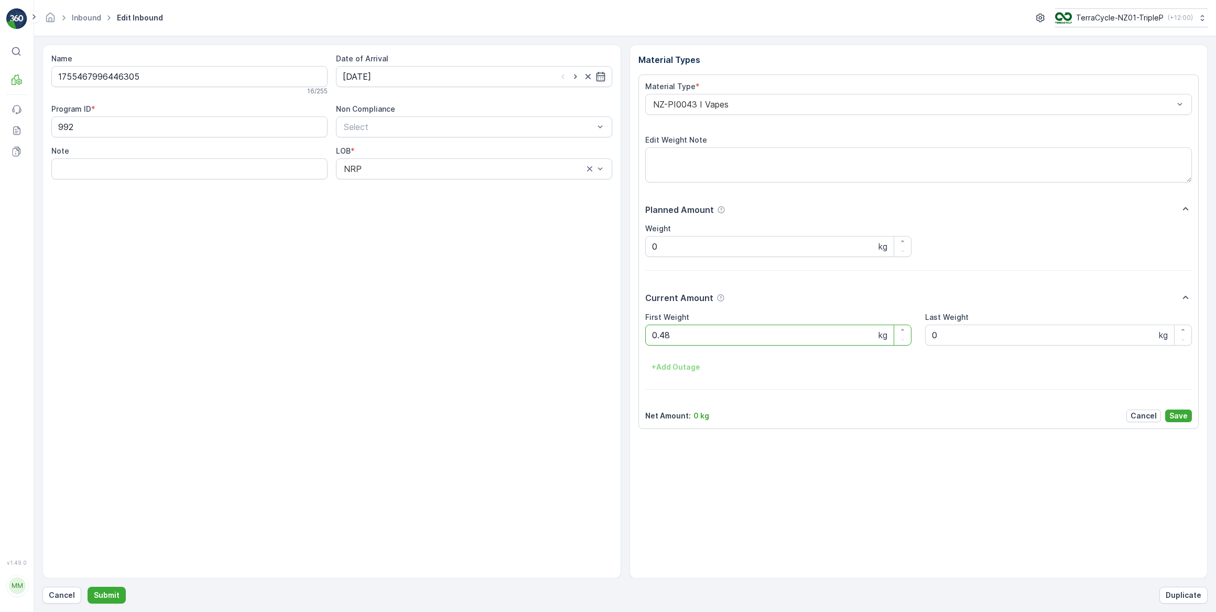
click at [88, 587] on button "Submit" at bounding box center [107, 595] width 38 height 17
click at [547, 84] on input at bounding box center [474, 76] width 276 height 21
click at [370, 147] on div "1" at bounding box center [372, 142] width 17 height 17
type input "[DATE]"
drag, startPoint x: 631, startPoint y: 334, endPoint x: 624, endPoint y: 334, distance: 6.3
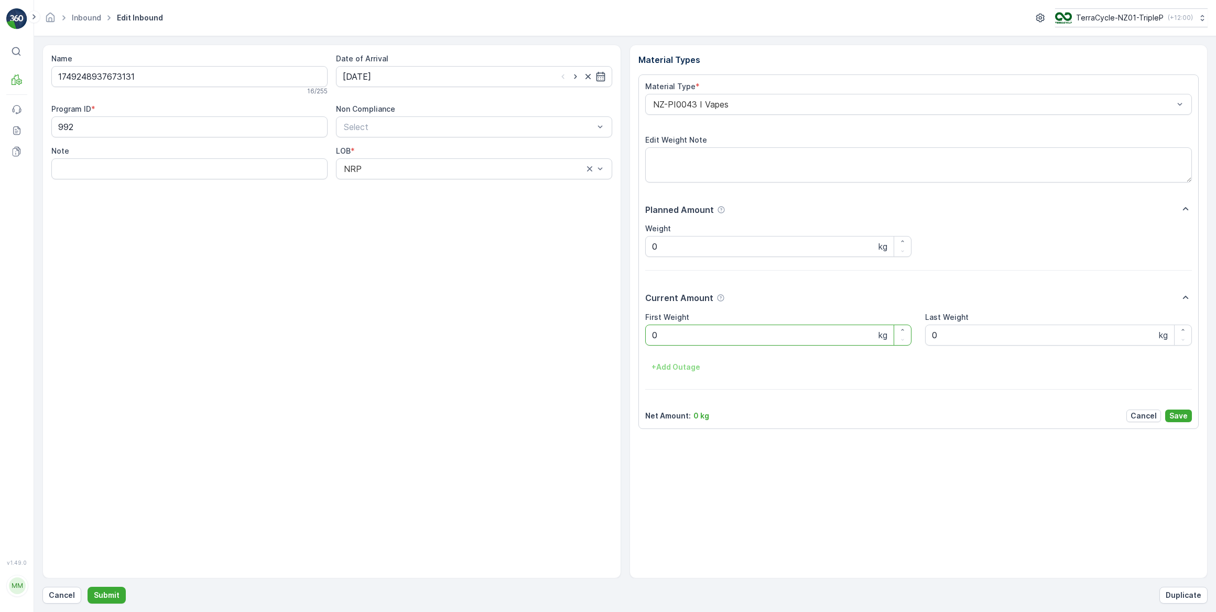
click at [625, 334] on div "Name 1749248937673131 16 / 255 Date of Arrival [DATE] Program ID * 992 Non Comp…" at bounding box center [625, 312] width 1166 height 534
drag, startPoint x: 659, startPoint y: 334, endPoint x: 633, endPoint y: 336, distance: 25.7
click at [633, 336] on div "Material Types Material Type * NZ-PI0043 I Vapes Edit Weight Note Planned Amoun…" at bounding box center [919, 312] width 579 height 534
click at [88, 587] on button "Submit" at bounding box center [107, 595] width 38 height 17
click at [435, 71] on input at bounding box center [474, 76] width 276 height 21
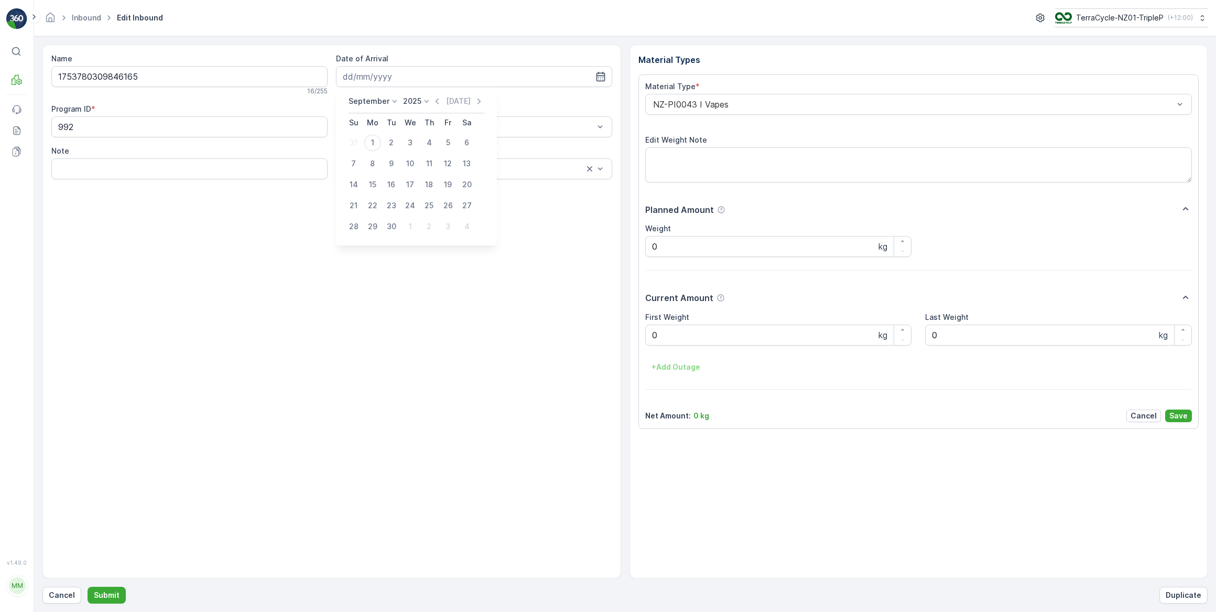
click at [376, 141] on div "1" at bounding box center [372, 142] width 17 height 17
type input "[DATE]"
drag, startPoint x: 671, startPoint y: 330, endPoint x: 649, endPoint y: 330, distance: 21.5
click at [650, 331] on Weight "0" at bounding box center [778, 335] width 267 height 21
click at [88, 587] on button "Submit" at bounding box center [107, 595] width 38 height 17
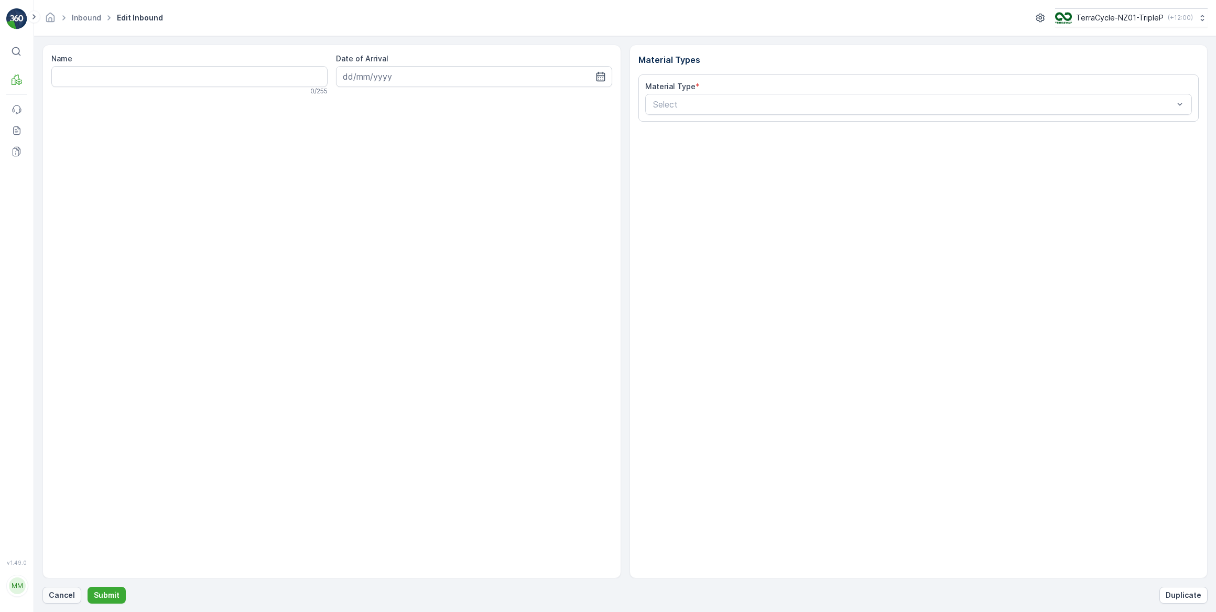
click at [68, 597] on p "Cancel" at bounding box center [62, 595] width 26 height 10
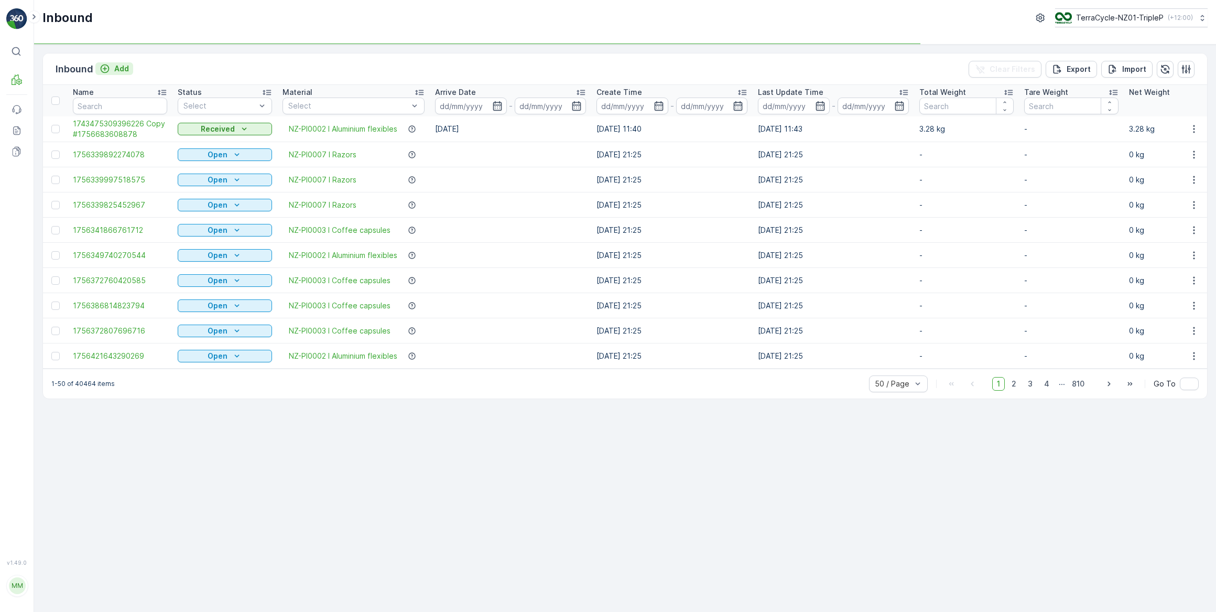
click at [107, 67] on icon "Add" at bounding box center [105, 68] width 10 height 10
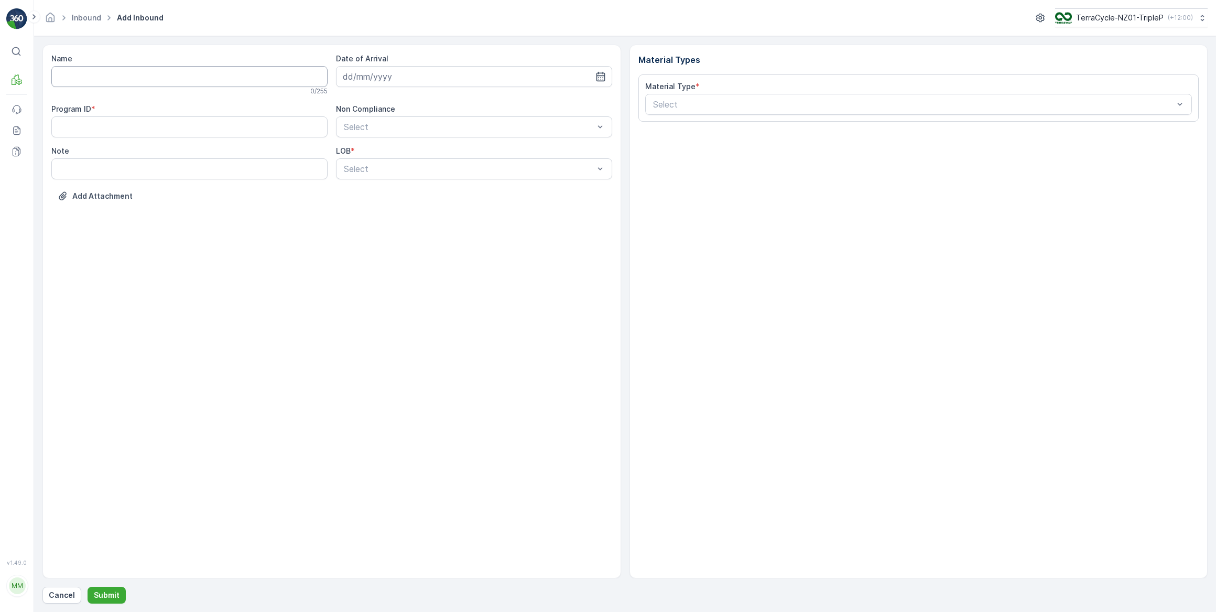
click at [100, 76] on input "Name" at bounding box center [189, 76] width 276 height 21
type input "1573475797950694"
click at [88, 587] on button "Submit" at bounding box center [107, 595] width 38 height 17
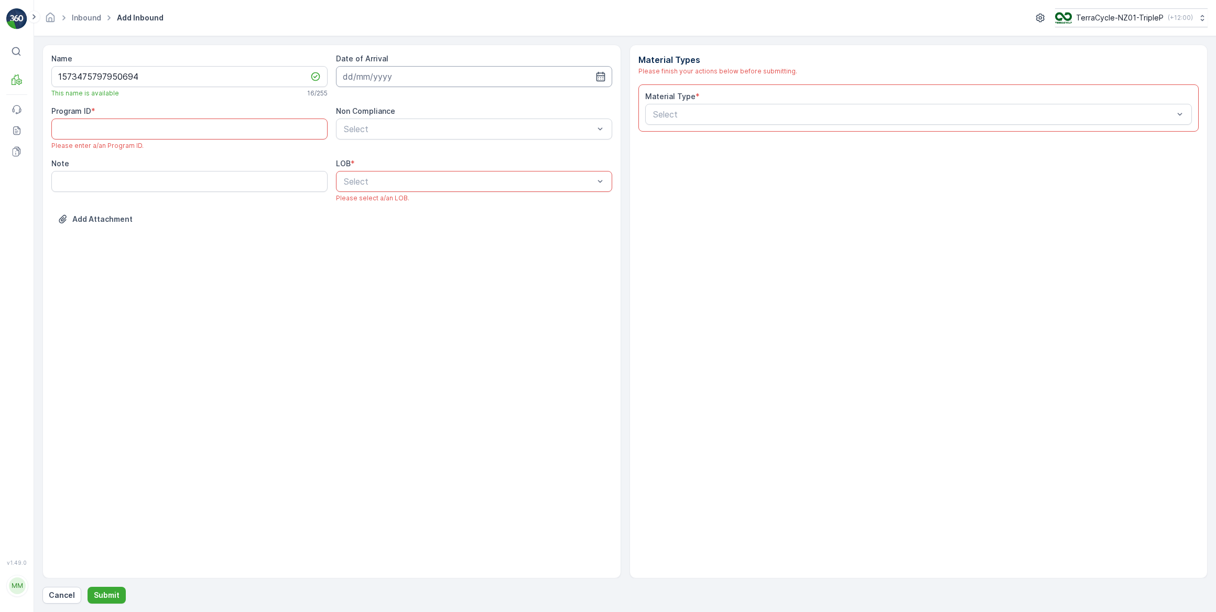
click at [408, 82] on input at bounding box center [474, 76] width 276 height 21
click at [375, 136] on div "1" at bounding box center [372, 142] width 17 height 17
type input "[DATE]"
click at [385, 181] on div at bounding box center [469, 181] width 252 height 9
click at [307, 228] on div "Add Attachment" at bounding box center [331, 225] width 561 height 29
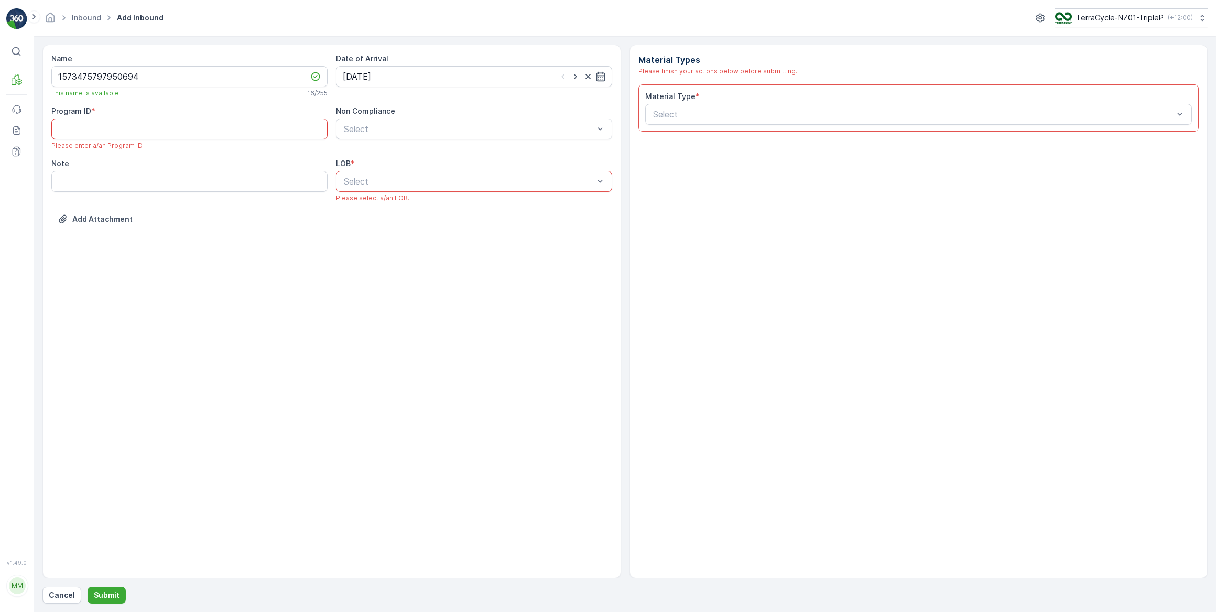
click at [115, 128] on ID "Program ID" at bounding box center [189, 128] width 276 height 21
type ID "586"
click at [433, 130] on div at bounding box center [469, 128] width 252 height 9
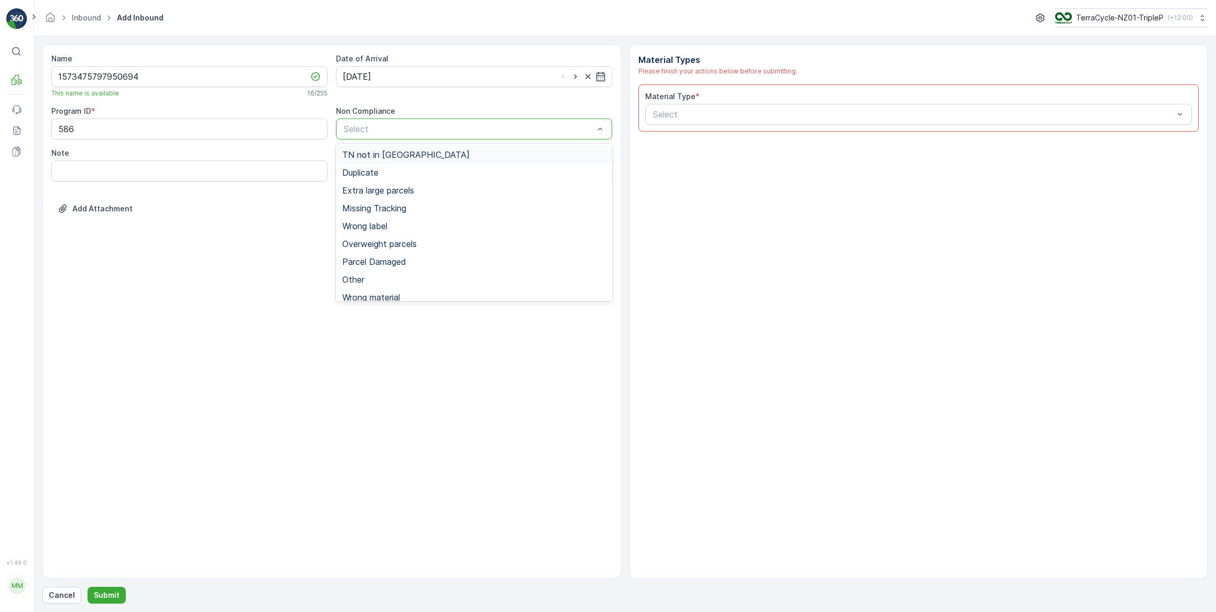
click at [408, 150] on div "TN not in [GEOGRAPHIC_DATA]" at bounding box center [474, 154] width 264 height 9
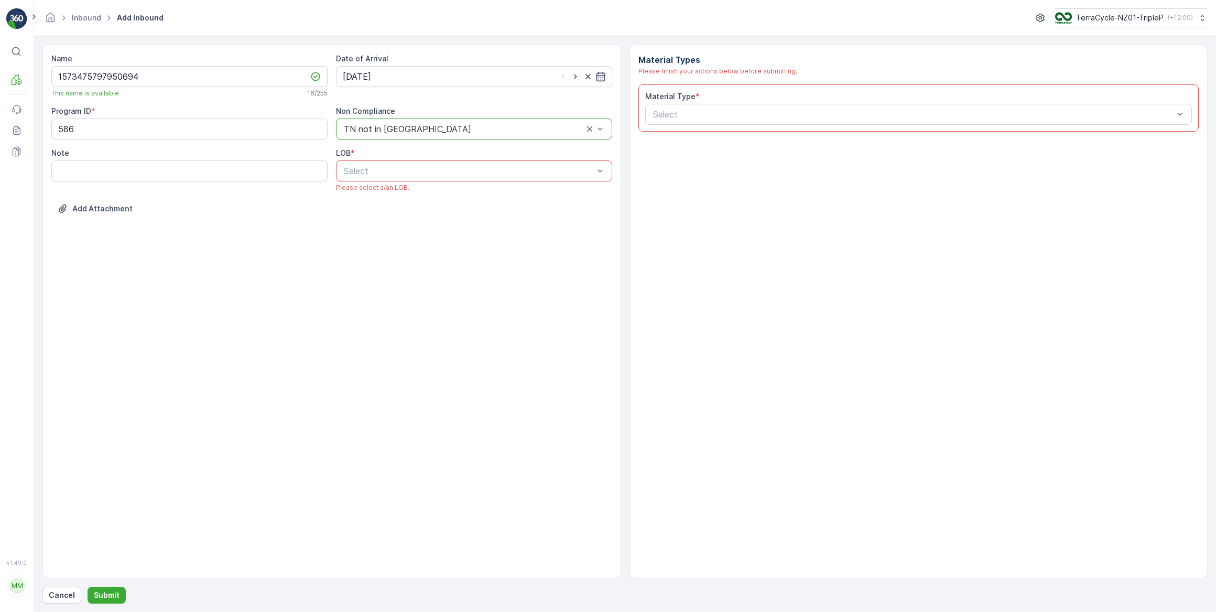
click at [393, 172] on div at bounding box center [469, 170] width 252 height 9
click at [372, 199] on div "NRP" at bounding box center [474, 196] width 264 height 9
click at [729, 110] on div at bounding box center [913, 114] width 523 height 9
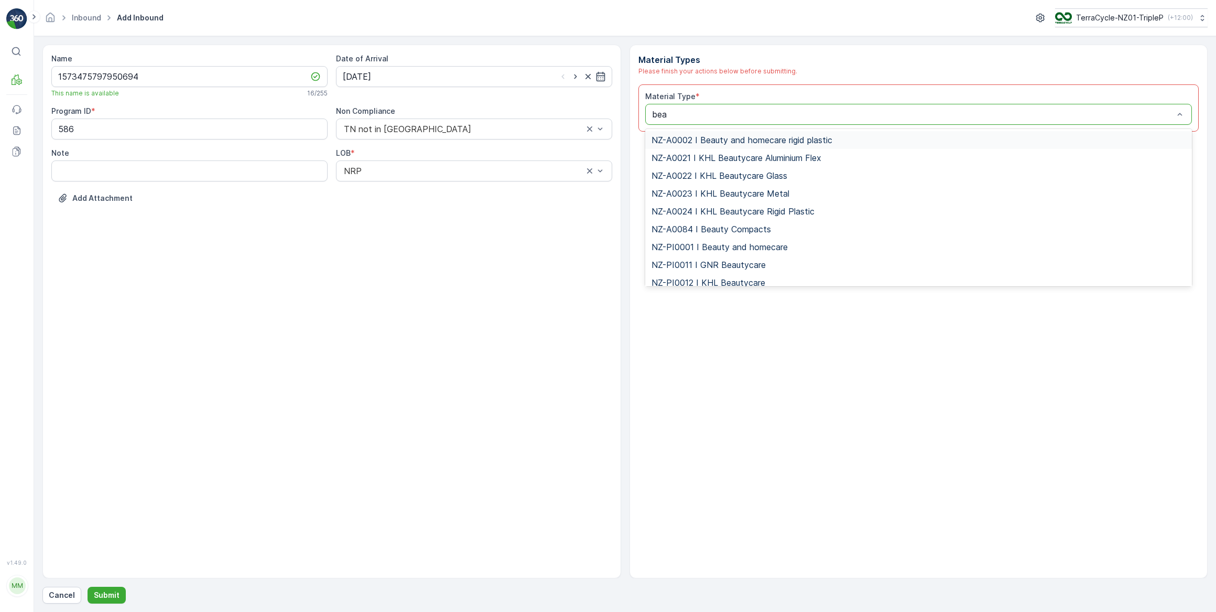
type input "beau"
click at [699, 199] on span "NZ-PI0001 I Beauty and homecare" at bounding box center [720, 199] width 136 height 9
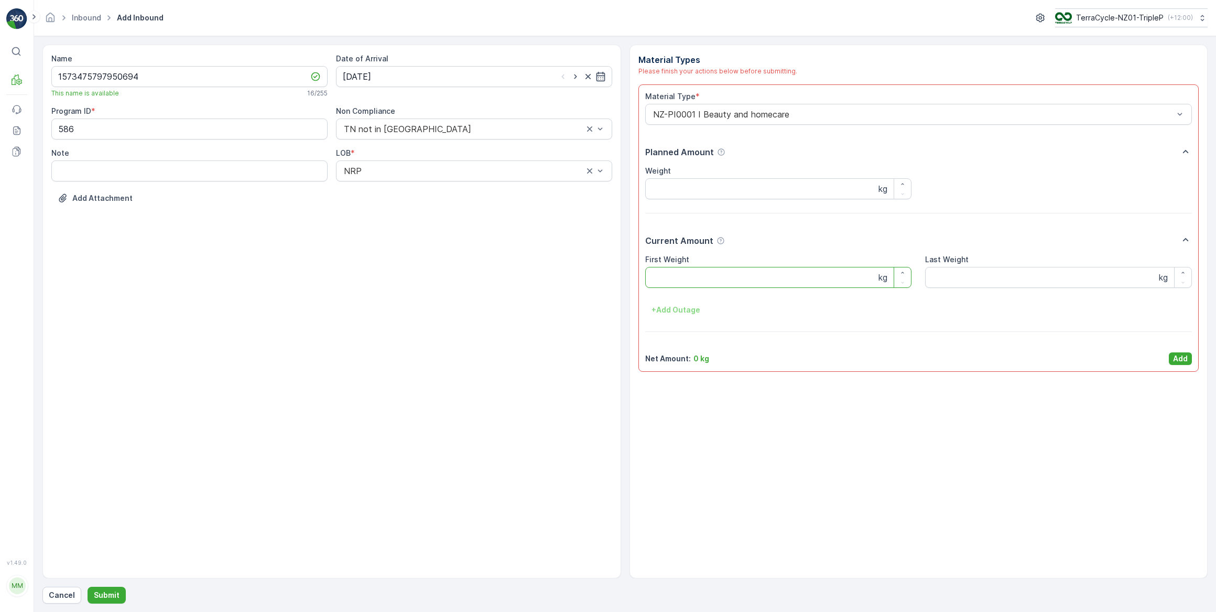
click at [682, 277] on Weight "First Weight" at bounding box center [778, 277] width 267 height 21
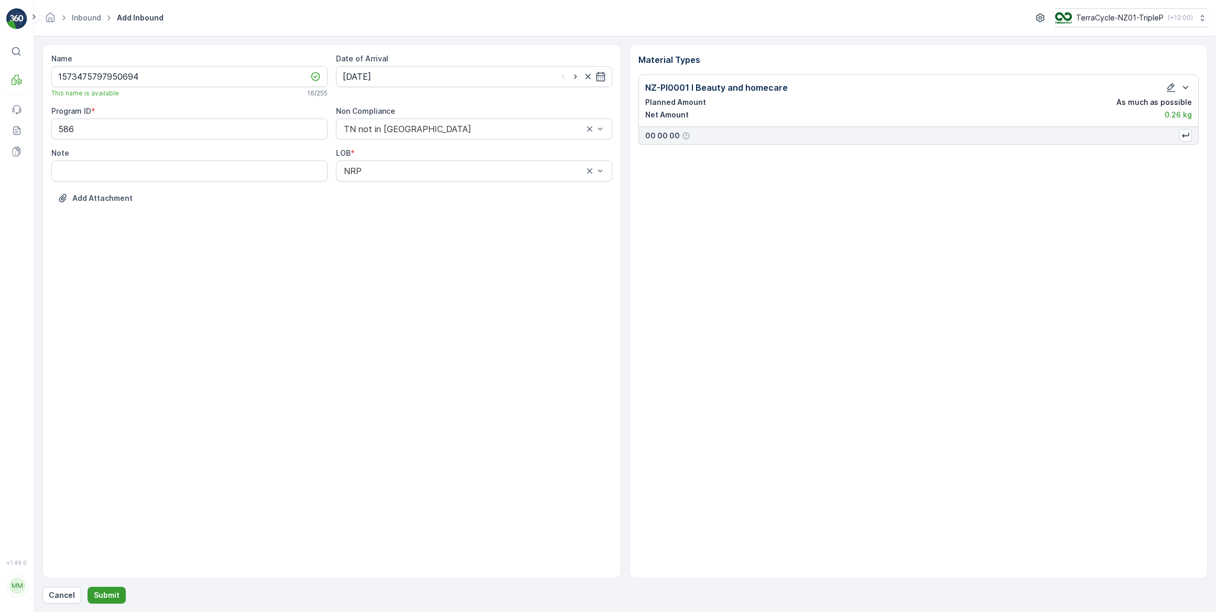
click at [111, 595] on p "Submit" at bounding box center [107, 595] width 26 height 10
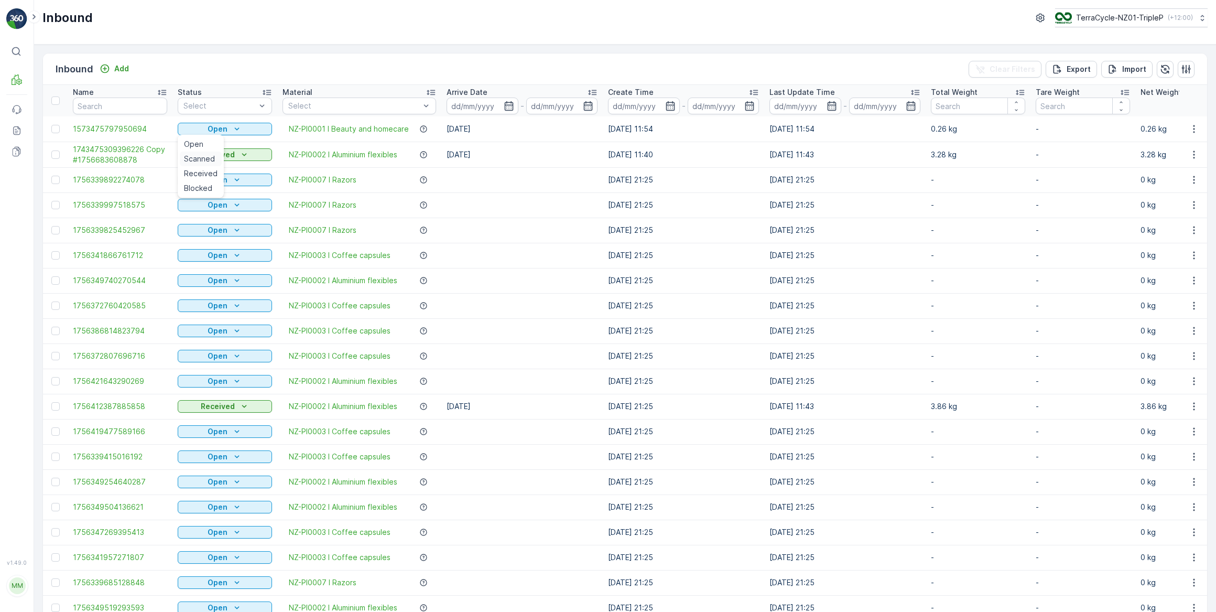
click at [208, 160] on span "Scanned" at bounding box center [199, 159] width 31 height 10
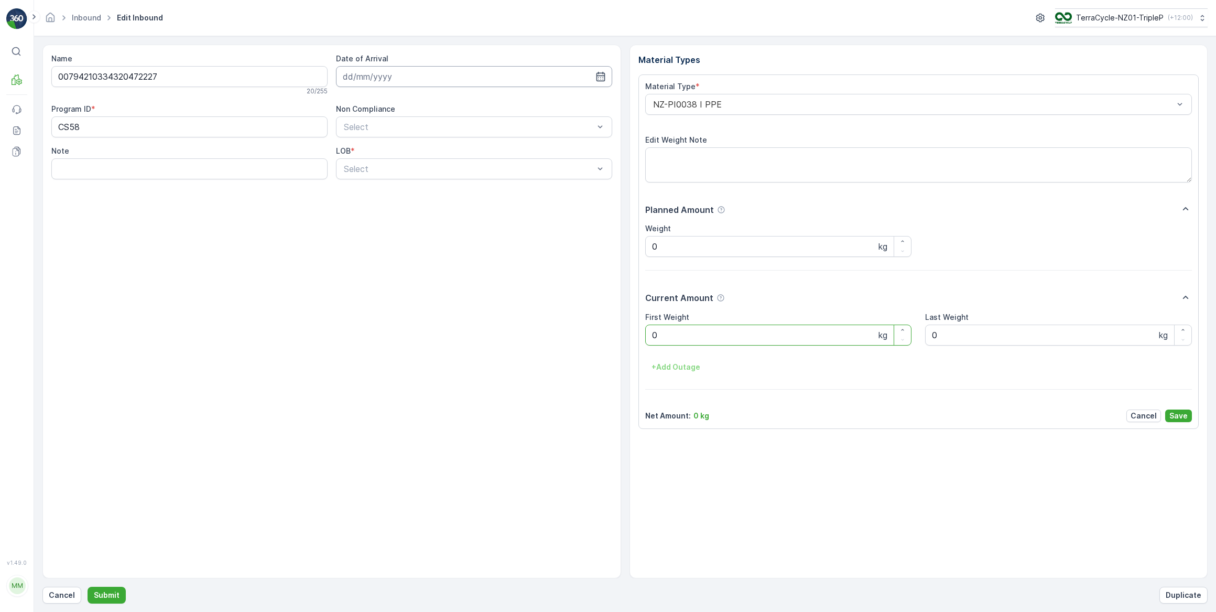
click at [377, 74] on input at bounding box center [474, 76] width 276 height 21
click at [371, 145] on div "1" at bounding box center [372, 142] width 17 height 17
type input "[DATE]"
drag, startPoint x: 676, startPoint y: 335, endPoint x: 641, endPoint y: 337, distance: 35.7
click at [641, 337] on div "Material Type * NZ-PI0038 I PPE Edit Weight Note Planned Amount Weight 0 kg Cur…" at bounding box center [919, 251] width 561 height 354
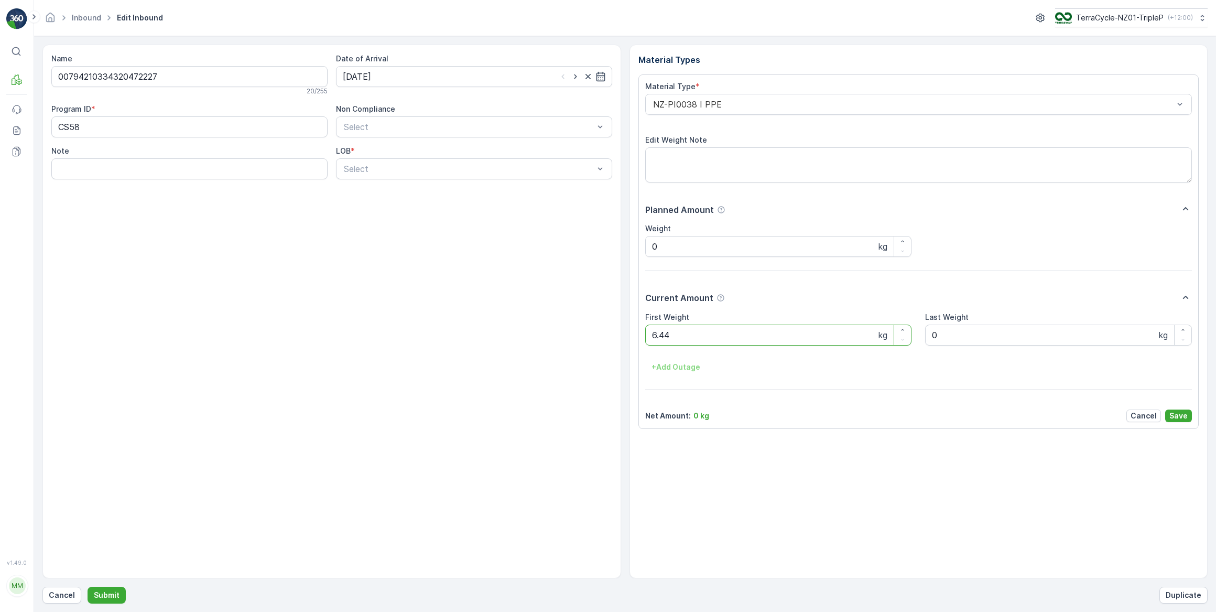
click at [88, 587] on button "Submit" at bounding box center [107, 595] width 38 height 17
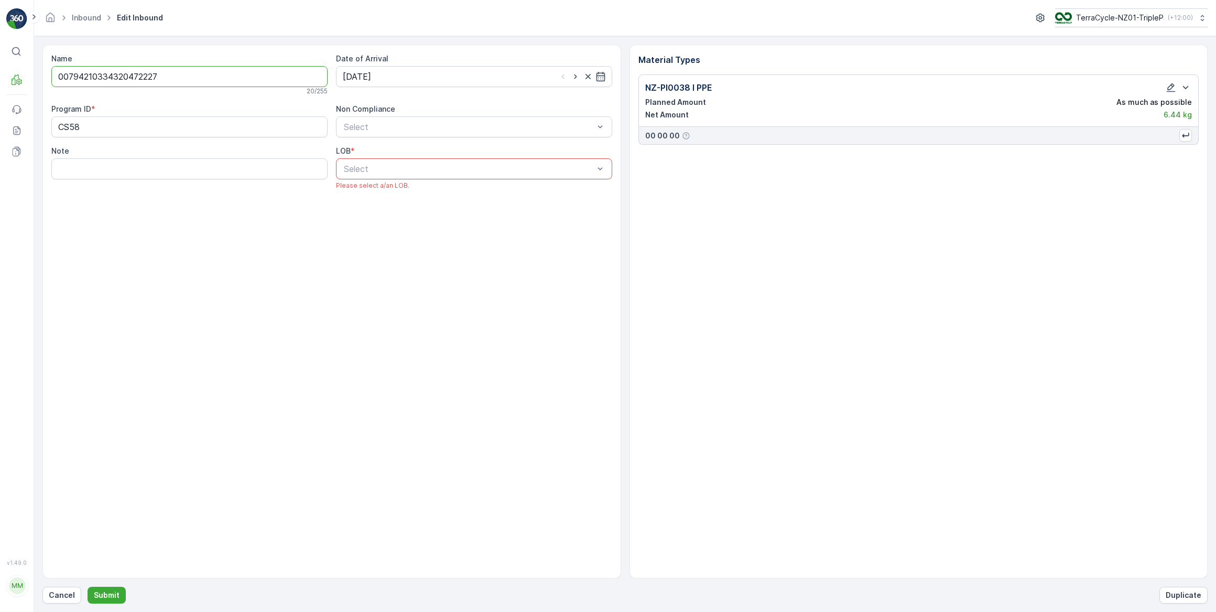
click at [444, 169] on div at bounding box center [469, 168] width 252 height 9
click at [378, 207] on div "ZWB" at bounding box center [474, 212] width 276 height 18
click at [112, 590] on p "Submit" at bounding box center [107, 595] width 26 height 10
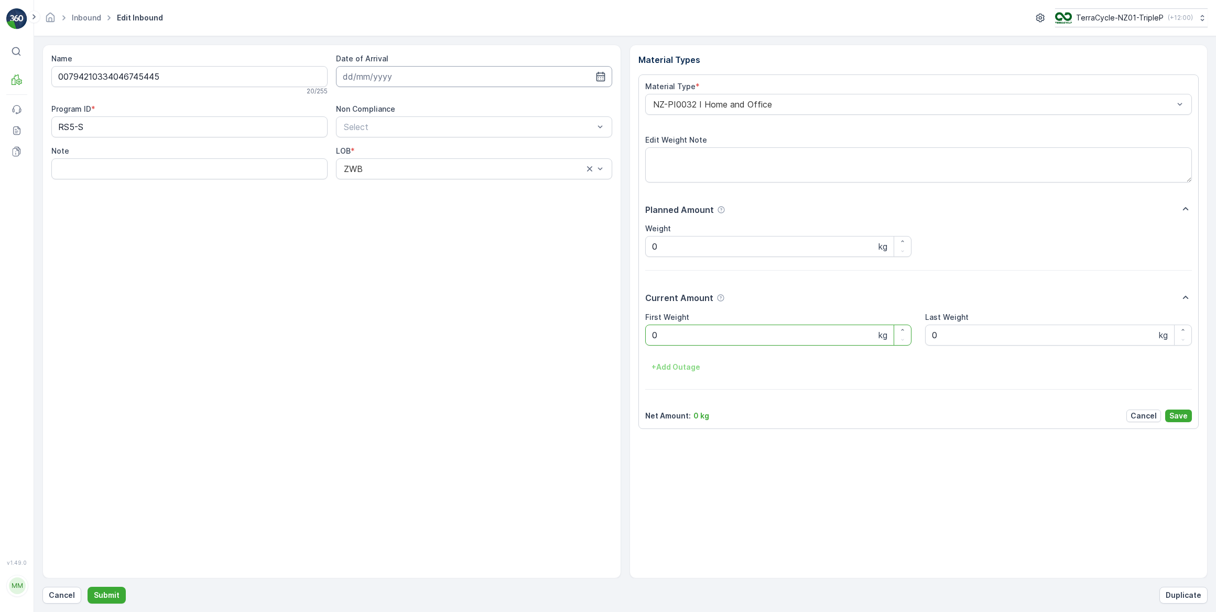
click at [414, 73] on input at bounding box center [474, 76] width 276 height 21
click at [374, 145] on div "1" at bounding box center [372, 142] width 17 height 17
type input "[DATE]"
drag, startPoint x: 680, startPoint y: 340, endPoint x: 646, endPoint y: 342, distance: 33.7
click at [650, 342] on Weight "0" at bounding box center [778, 335] width 267 height 21
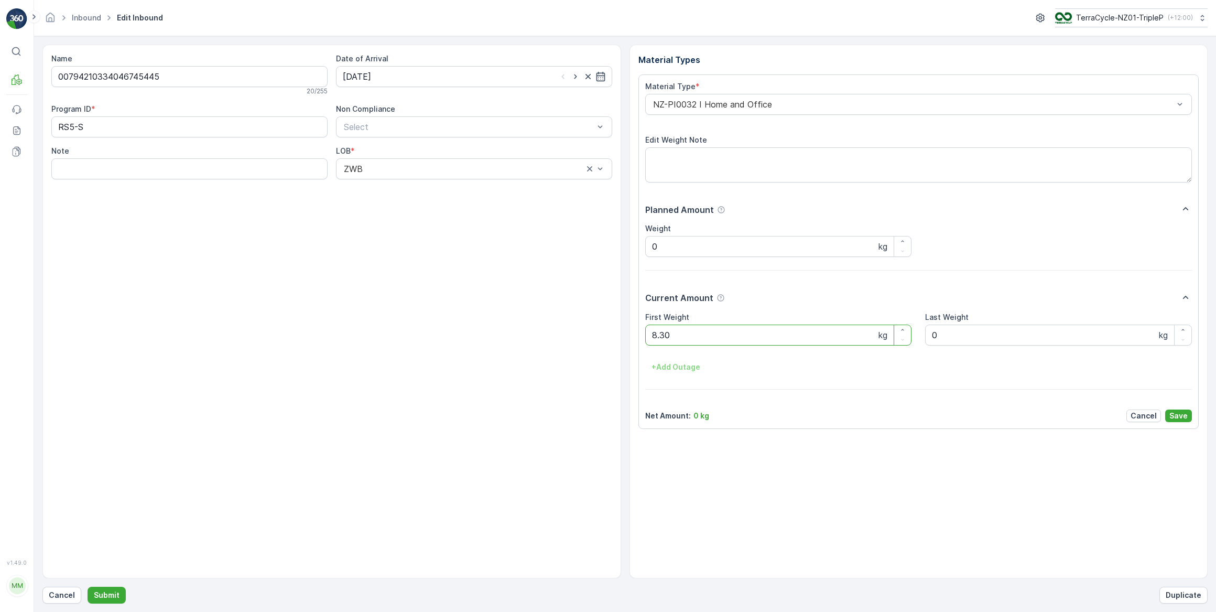
click at [88, 587] on button "Submit" at bounding box center [107, 595] width 38 height 17
